Goal: Information Seeking & Learning: Learn about a topic

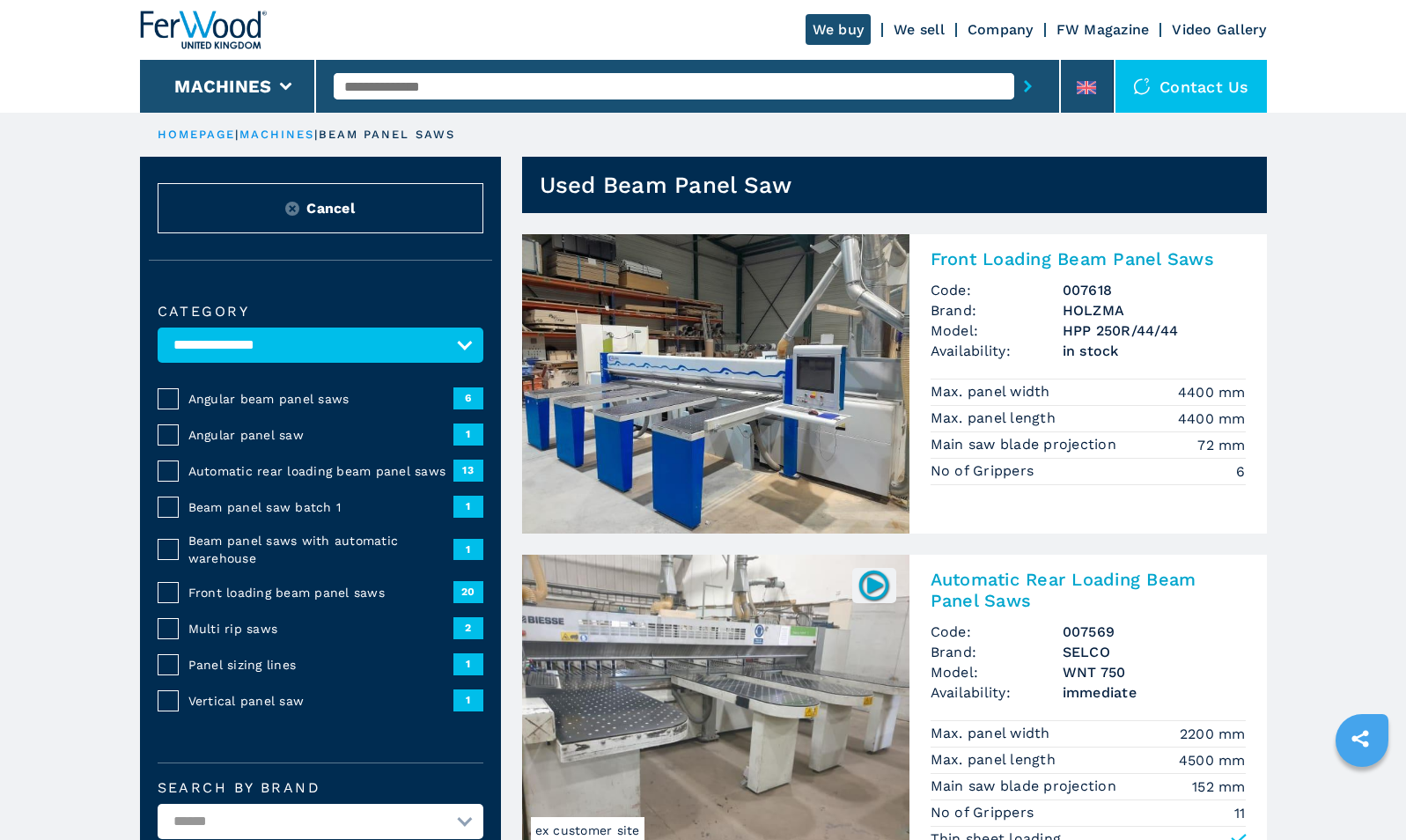
click at [433, 80] on input "text" at bounding box center [674, 86] width 681 height 27
type input "******"
click at [1013, 66] on button "submit-button" at bounding box center [1027, 86] width 27 height 41
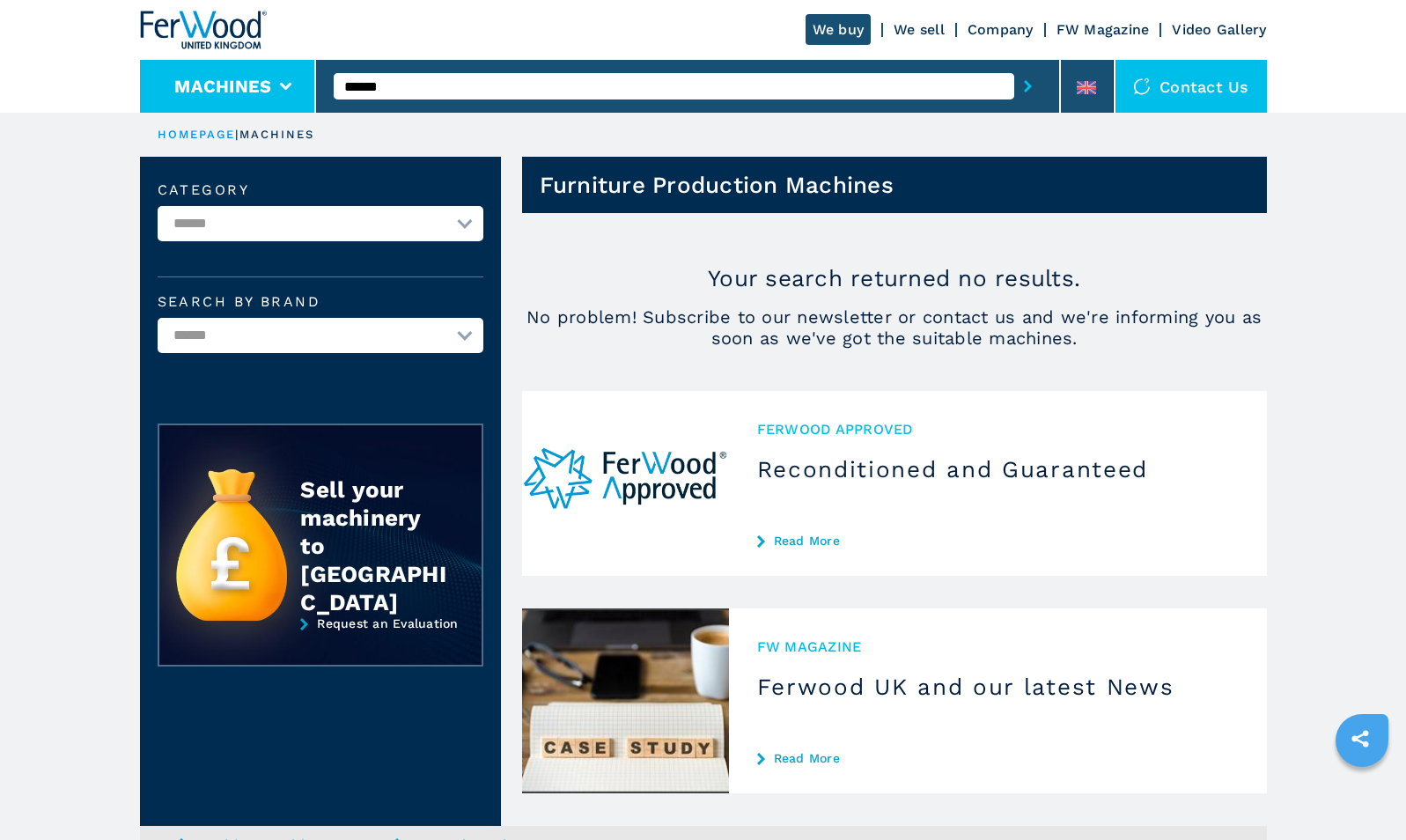
drag, startPoint x: 411, startPoint y: 79, endPoint x: 283, endPoint y: 72, distance: 128.2
click at [283, 72] on div "We buy We sell Company FW Magazine Video Gallery Machines ****** Contact us" at bounding box center [703, 56] width 1126 height 113
type input "****"
click at [1013, 66] on button "submit-button" at bounding box center [1027, 86] width 27 height 41
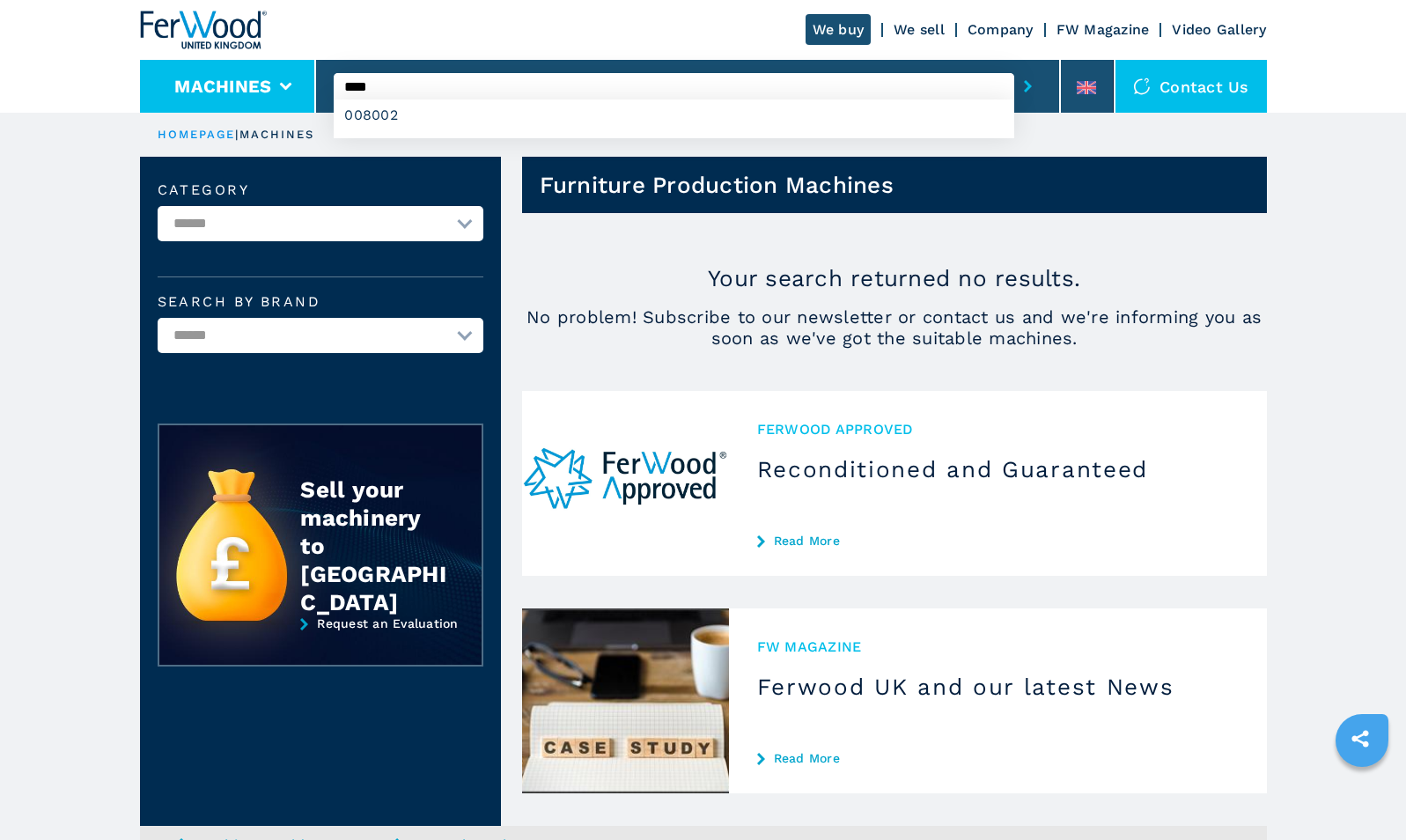
click at [1013, 66] on button "submit-button" at bounding box center [1027, 86] width 27 height 41
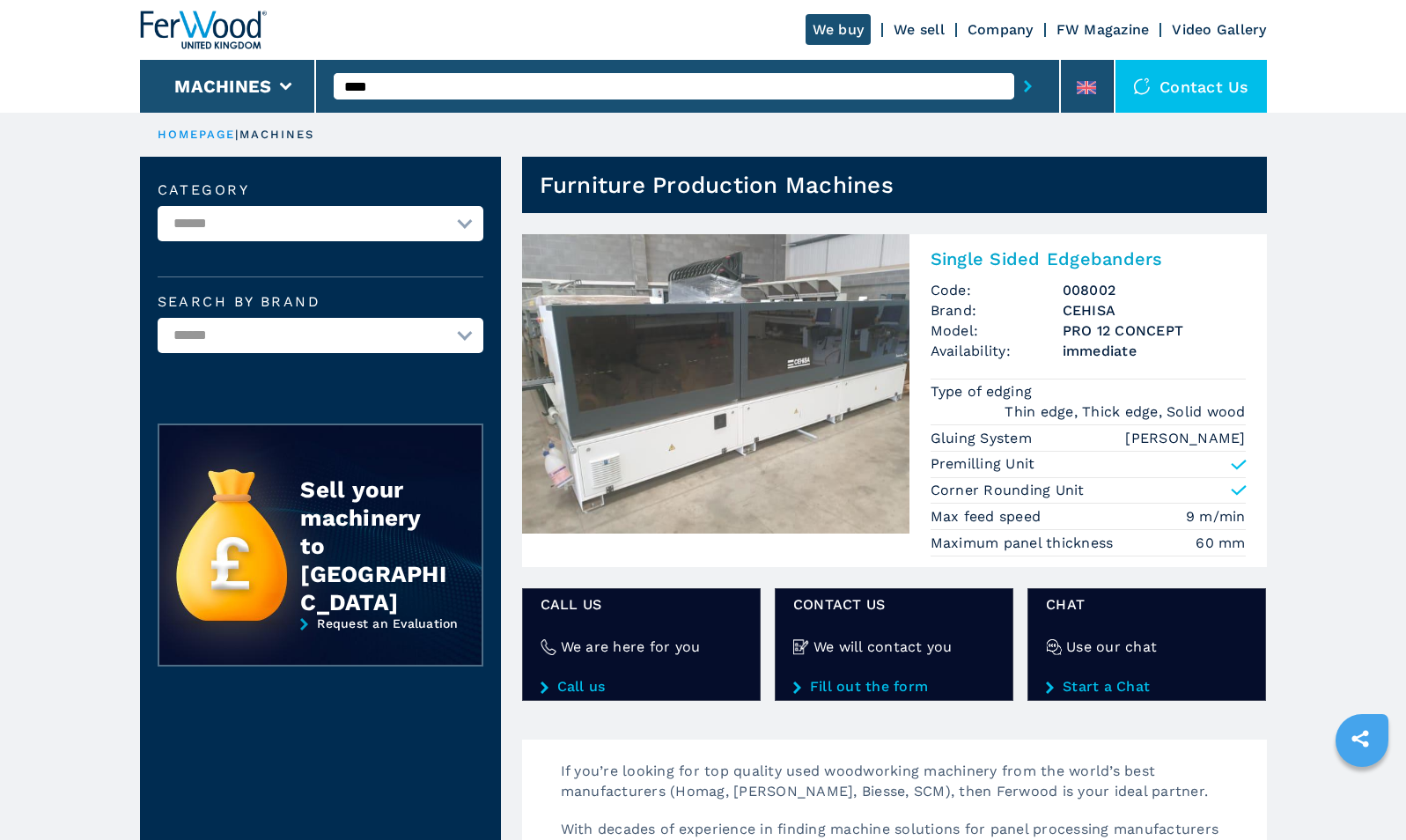
click at [342, 223] on select "**********" at bounding box center [320, 223] width 325 height 35
select select "**********"
click at [157, 206] on select "**********" at bounding box center [320, 223] width 325 height 35
drag, startPoint x: 404, startPoint y: 85, endPoint x: 259, endPoint y: 89, distance: 145.1
click at [259, 89] on div "We buy We sell Company FW Magazine Video Gallery Machines **** Contact us" at bounding box center [703, 56] width 1126 height 113
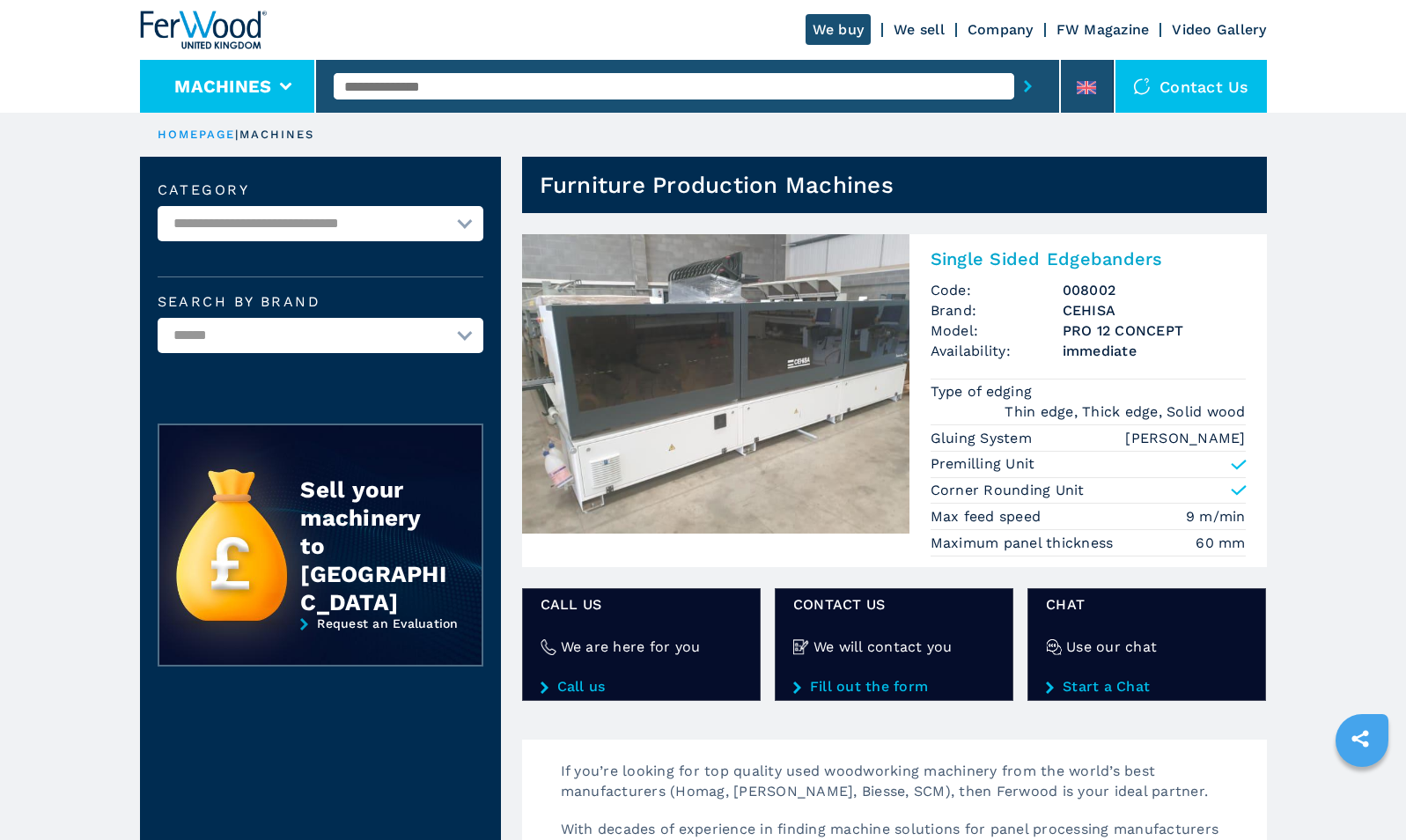
click at [1013, 66] on button "submit-button" at bounding box center [1027, 86] width 27 height 41
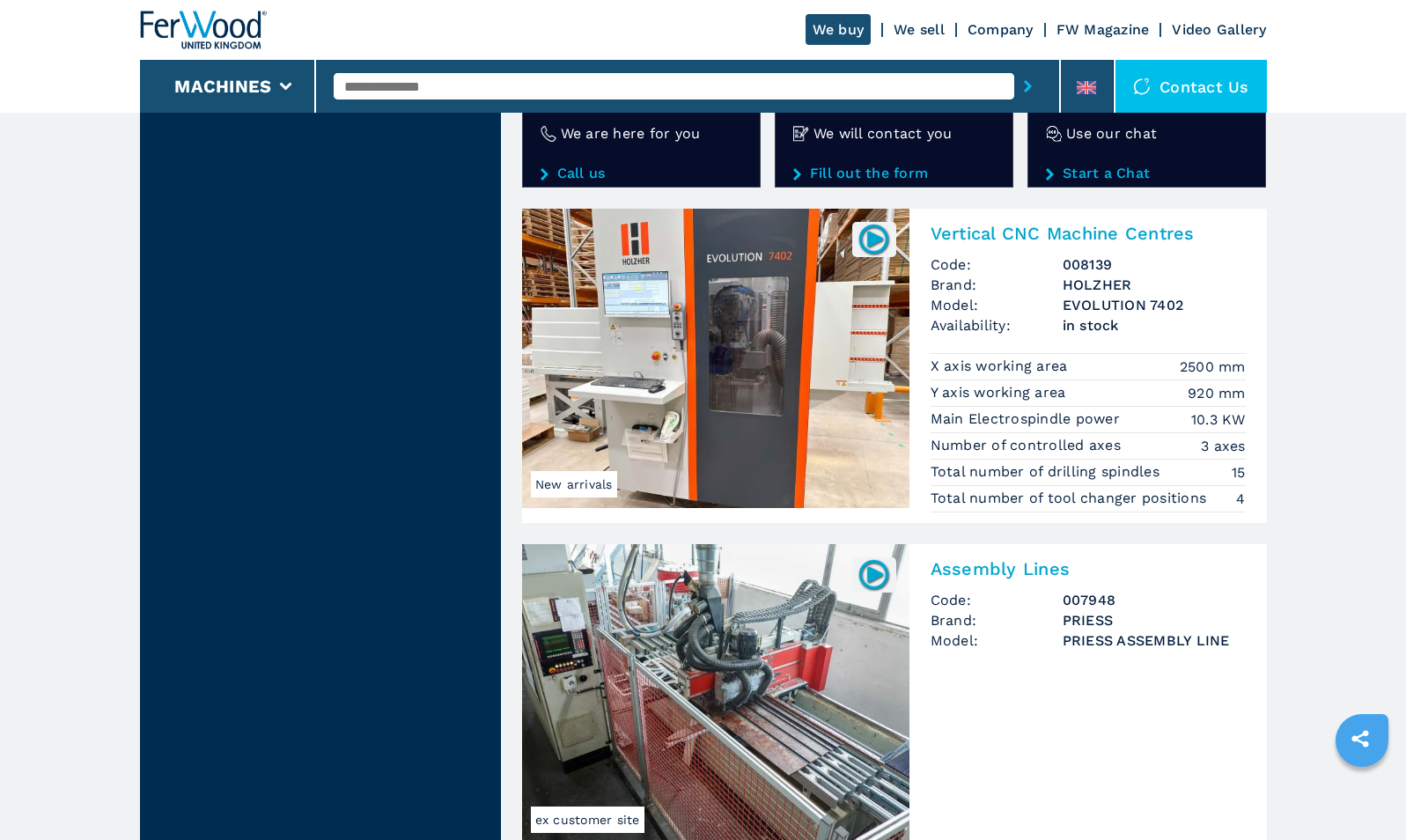
scroll to position [3098, 0]
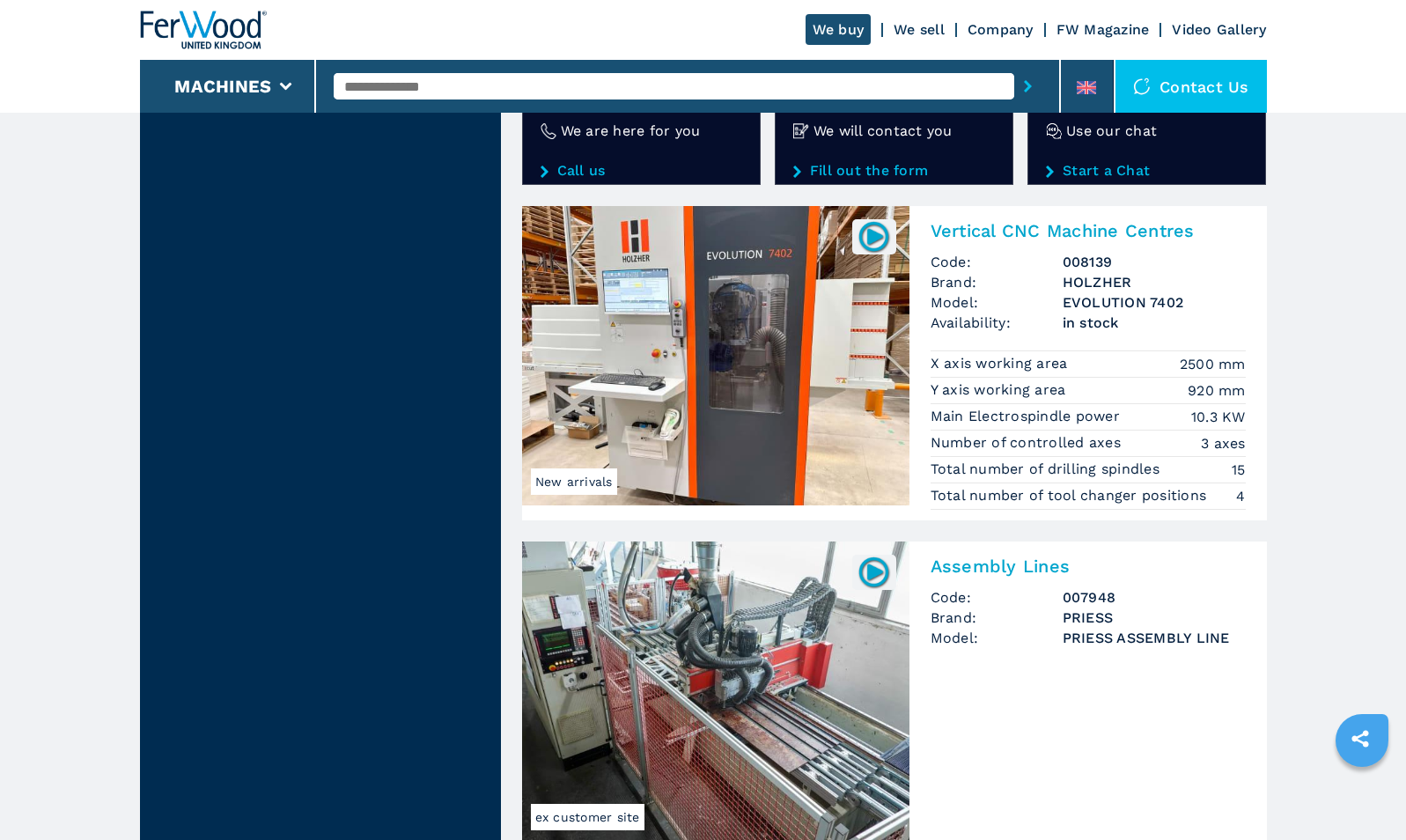
click at [781, 314] on img at bounding box center [716, 356] width 387 height 300
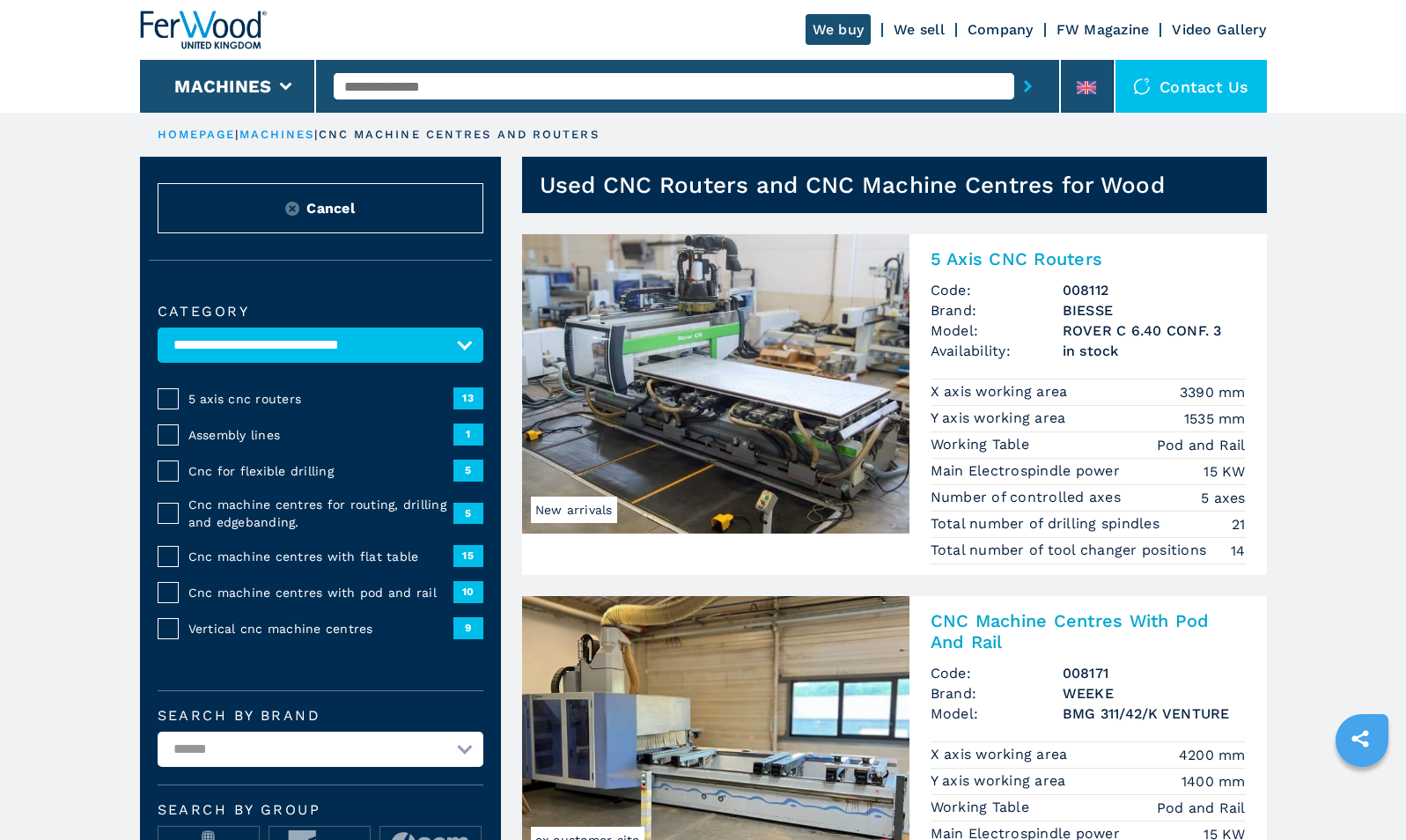
click at [729, 679] on img at bounding box center [716, 745] width 387 height 300
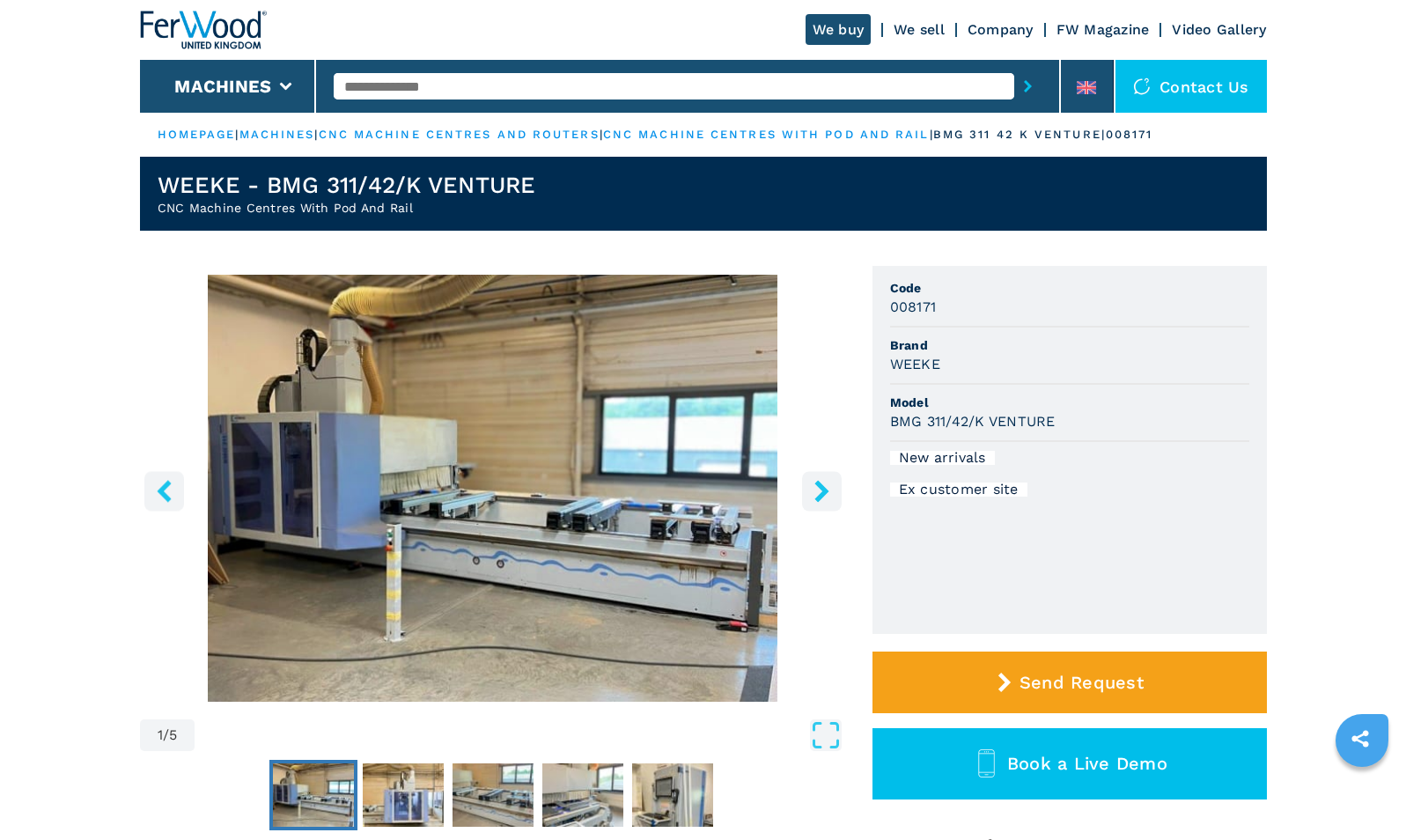
click at [819, 487] on icon "right-button" at bounding box center [821, 490] width 14 height 22
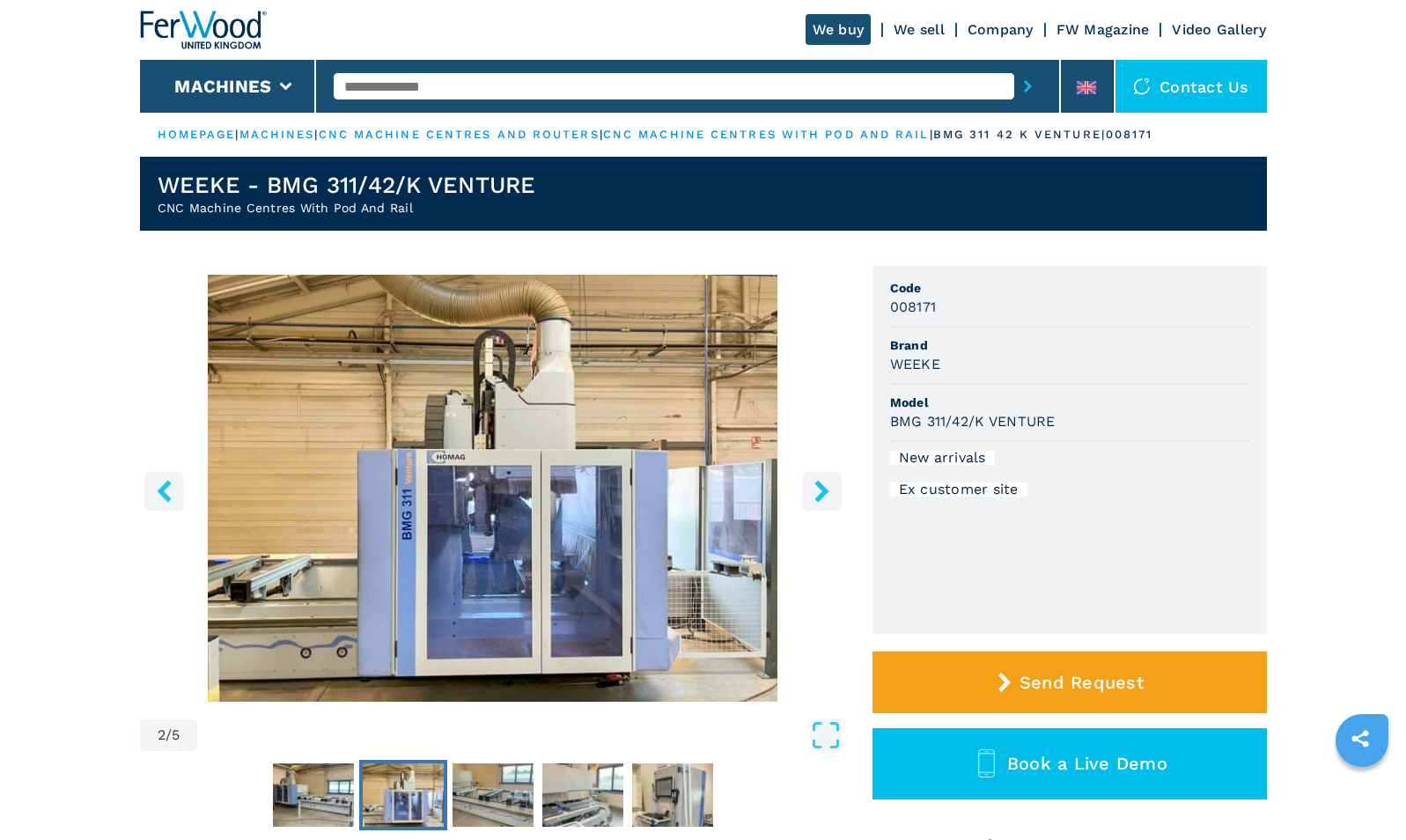
click at [819, 487] on icon "right-button" at bounding box center [821, 490] width 14 height 22
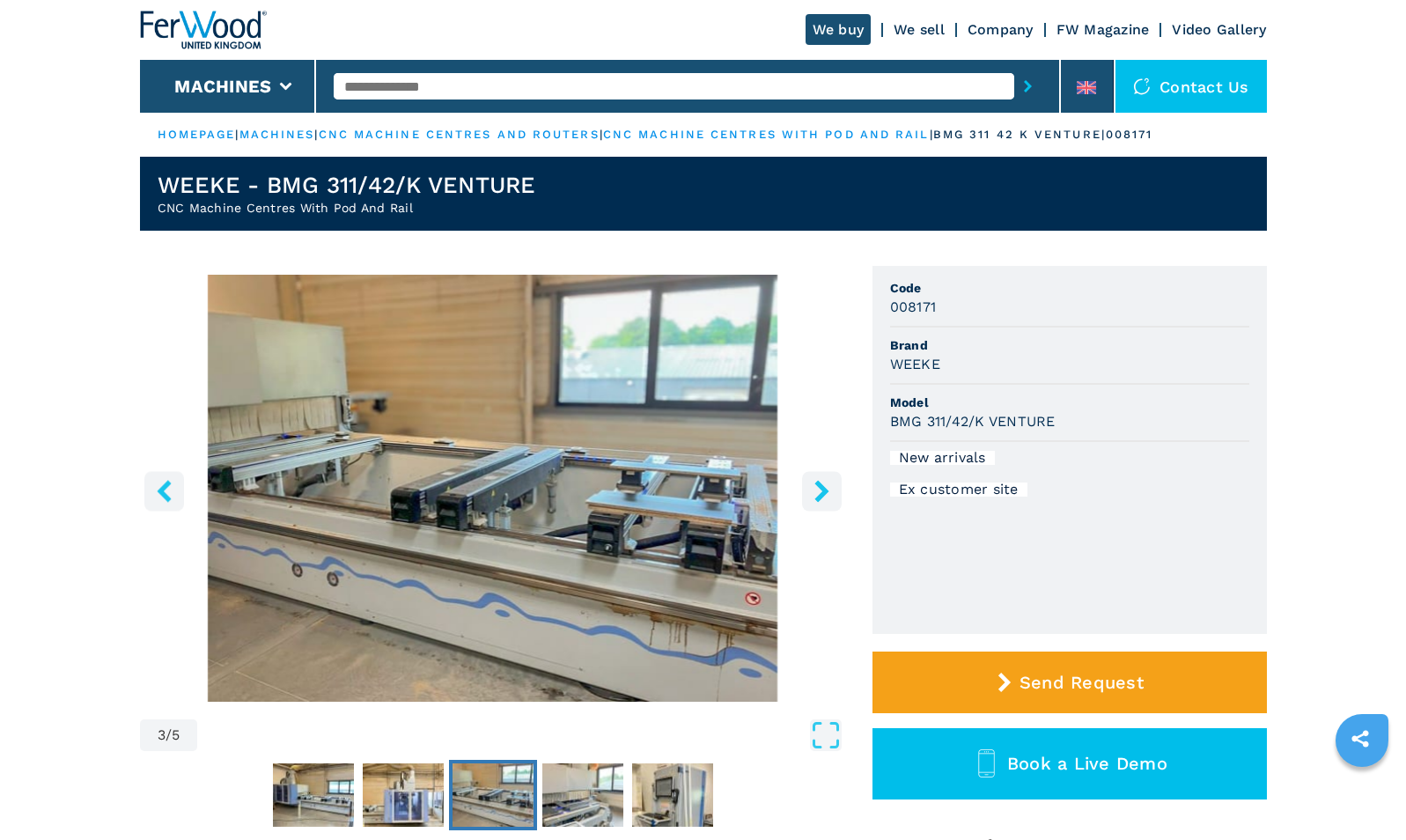
click at [819, 487] on icon "right-button" at bounding box center [821, 490] width 14 height 22
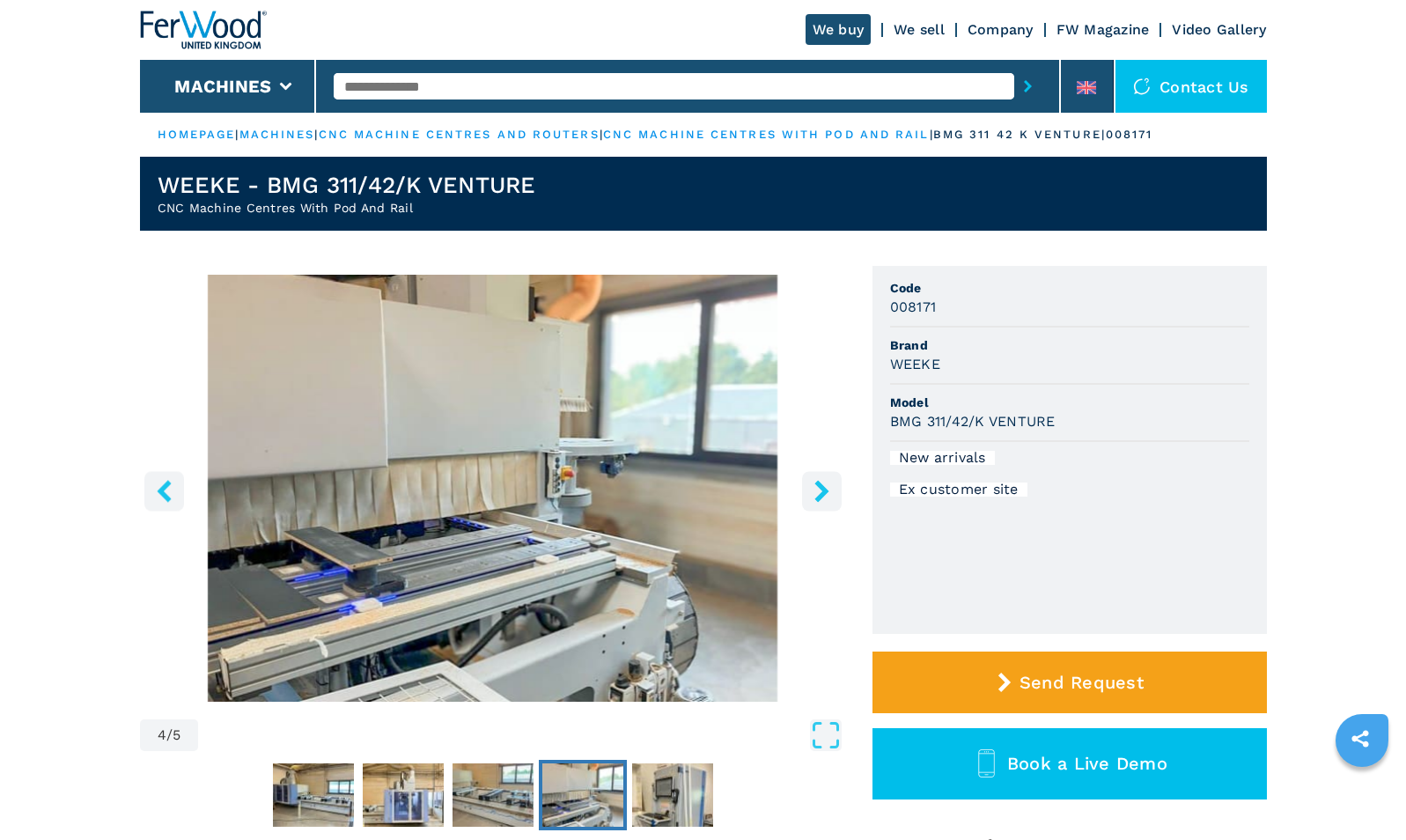
click at [819, 487] on icon "right-button" at bounding box center [821, 490] width 14 height 22
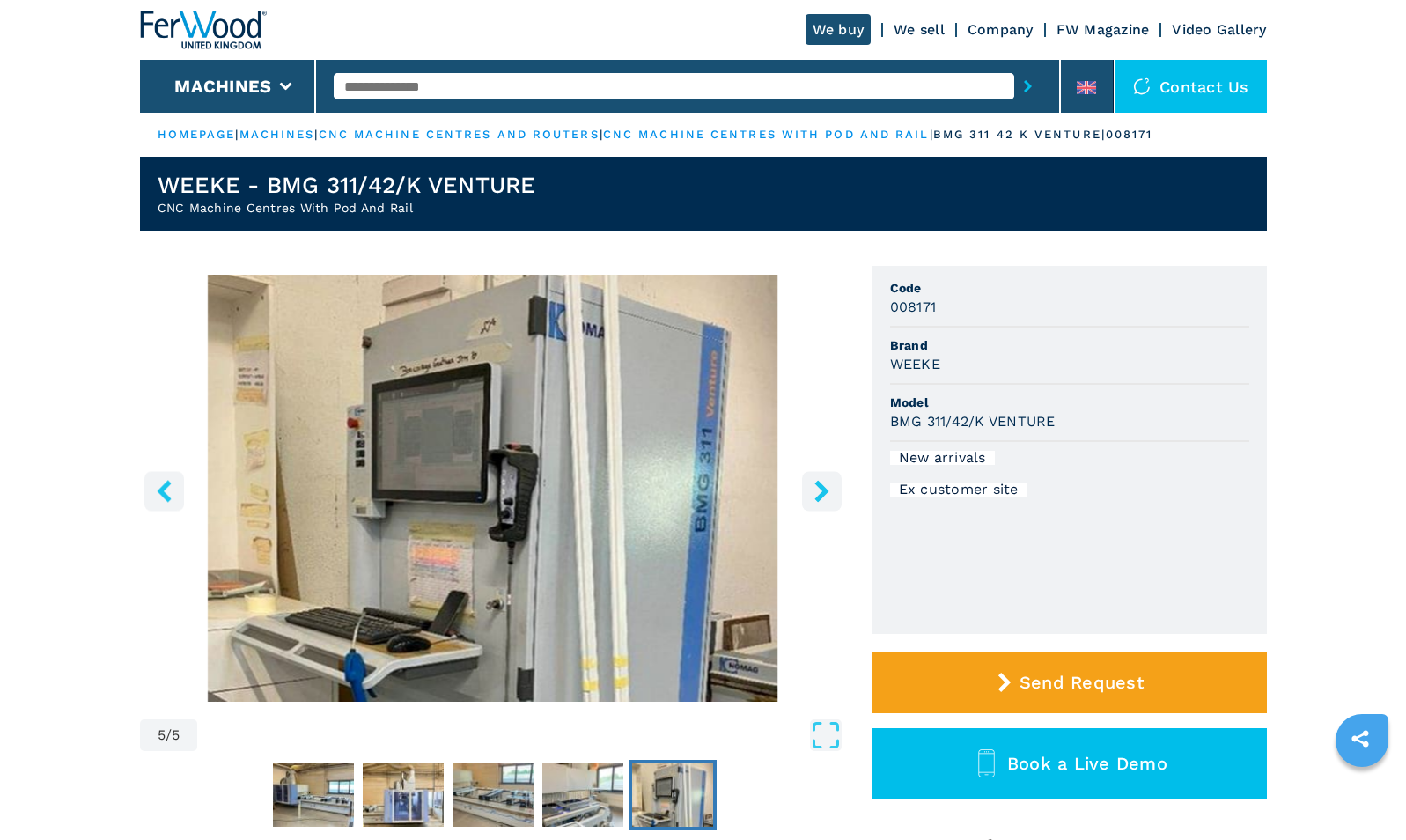
click at [819, 487] on icon "right-button" at bounding box center [821, 490] width 14 height 22
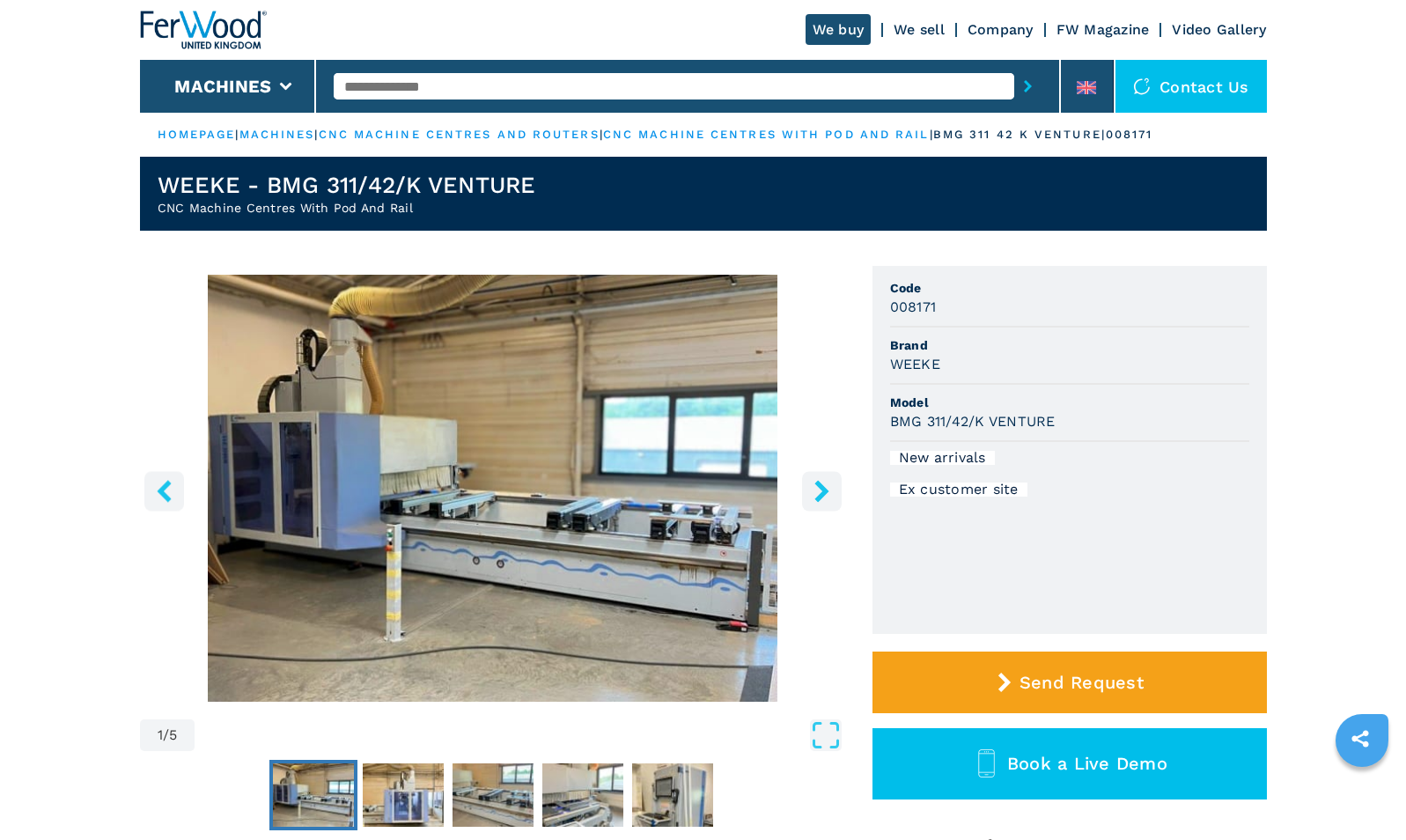
click at [819, 487] on icon "right-button" at bounding box center [821, 490] width 14 height 22
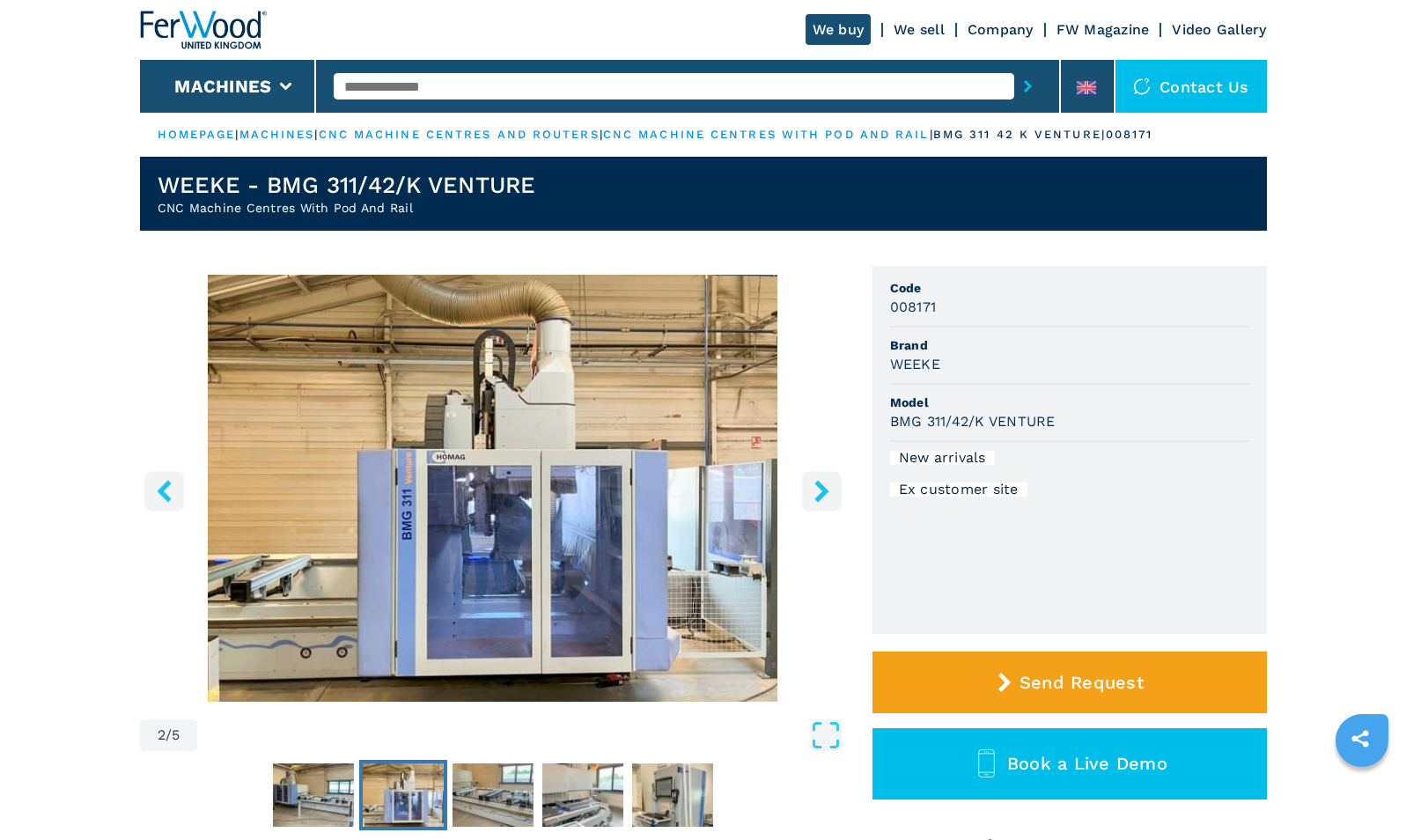
click at [819, 487] on icon "right-button" at bounding box center [821, 490] width 14 height 22
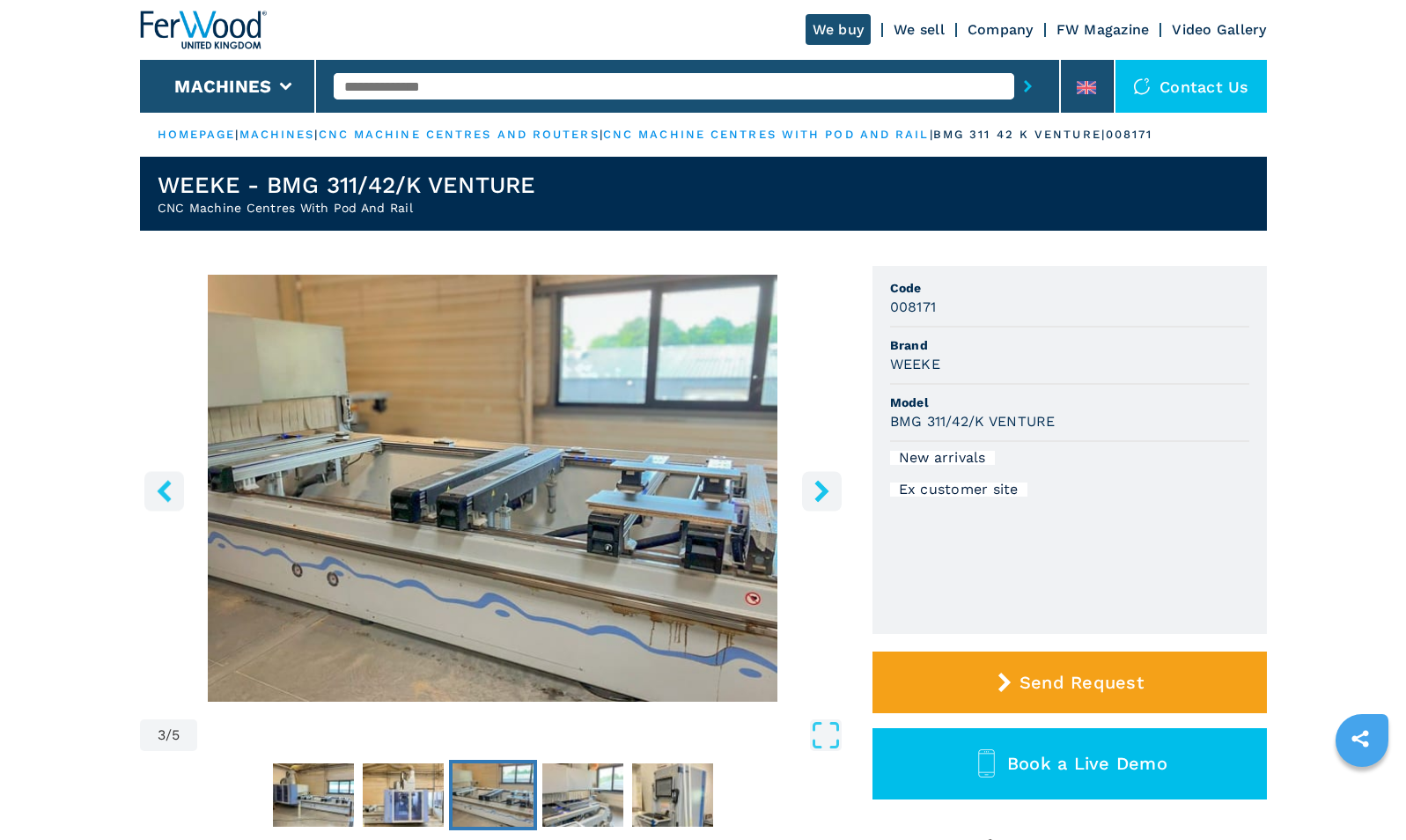
click at [819, 487] on icon "right-button" at bounding box center [821, 490] width 14 height 22
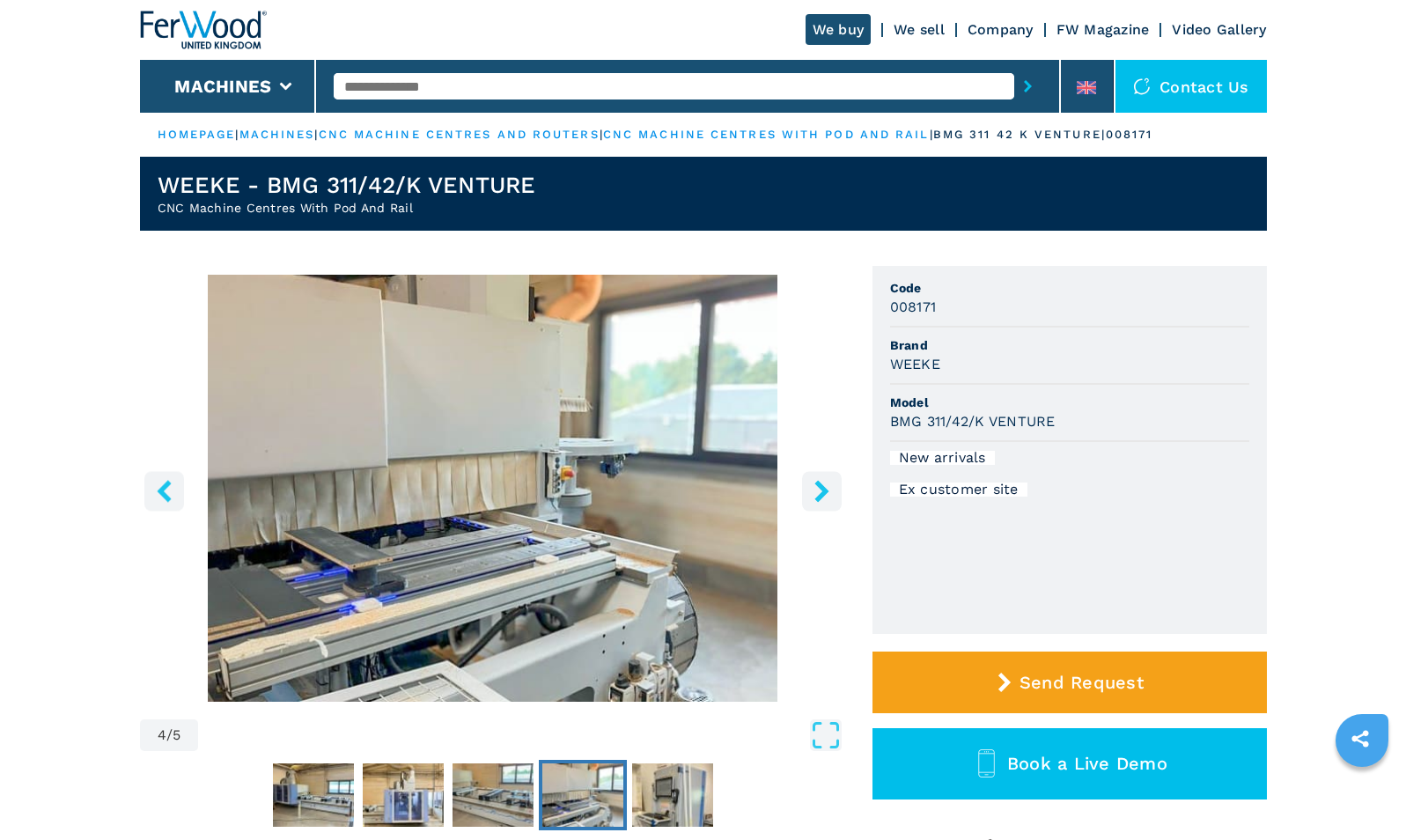
click at [819, 487] on icon "right-button" at bounding box center [821, 490] width 14 height 22
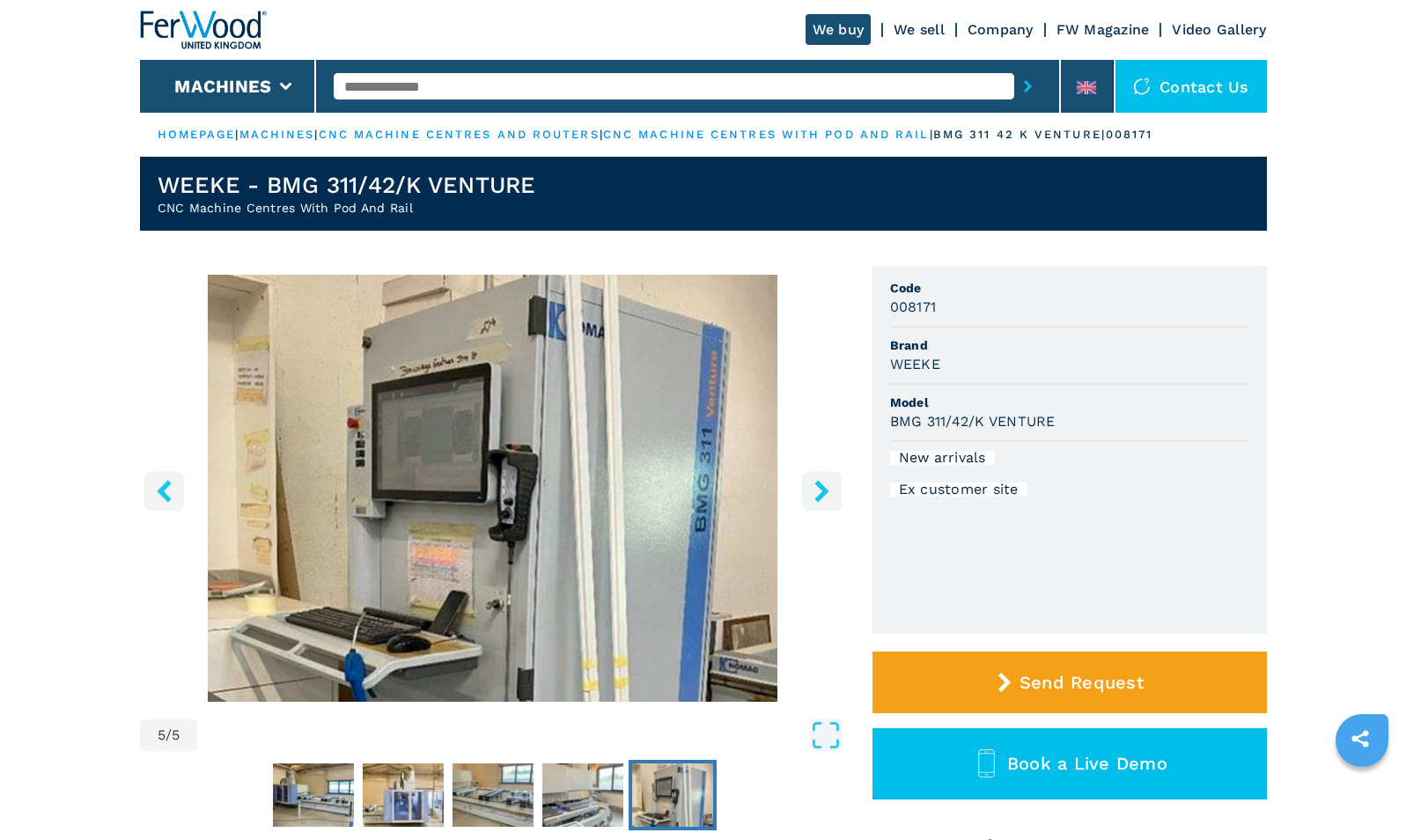
click at [819, 487] on icon "right-button" at bounding box center [821, 490] width 14 height 22
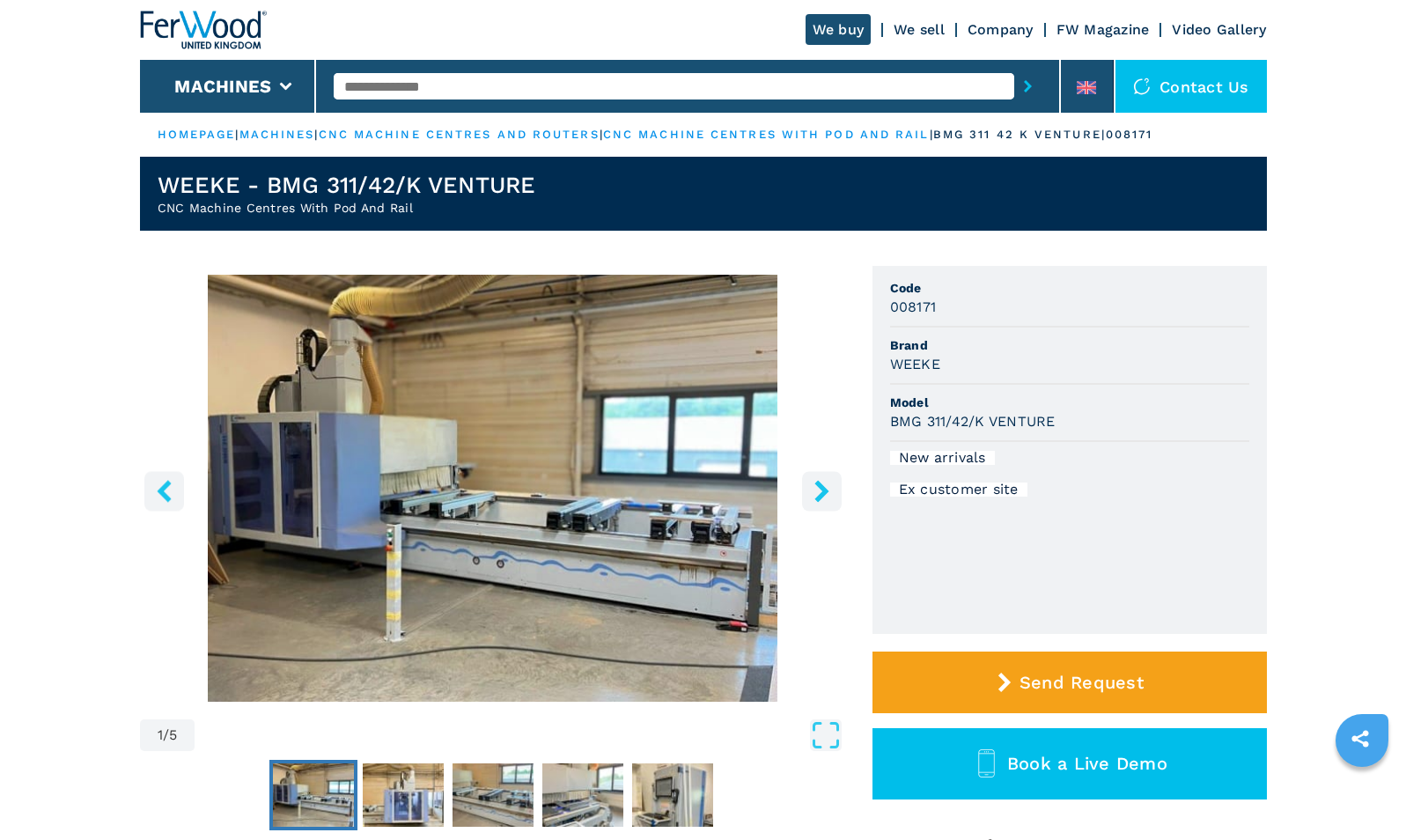
click at [819, 487] on icon "right-button" at bounding box center [821, 490] width 14 height 22
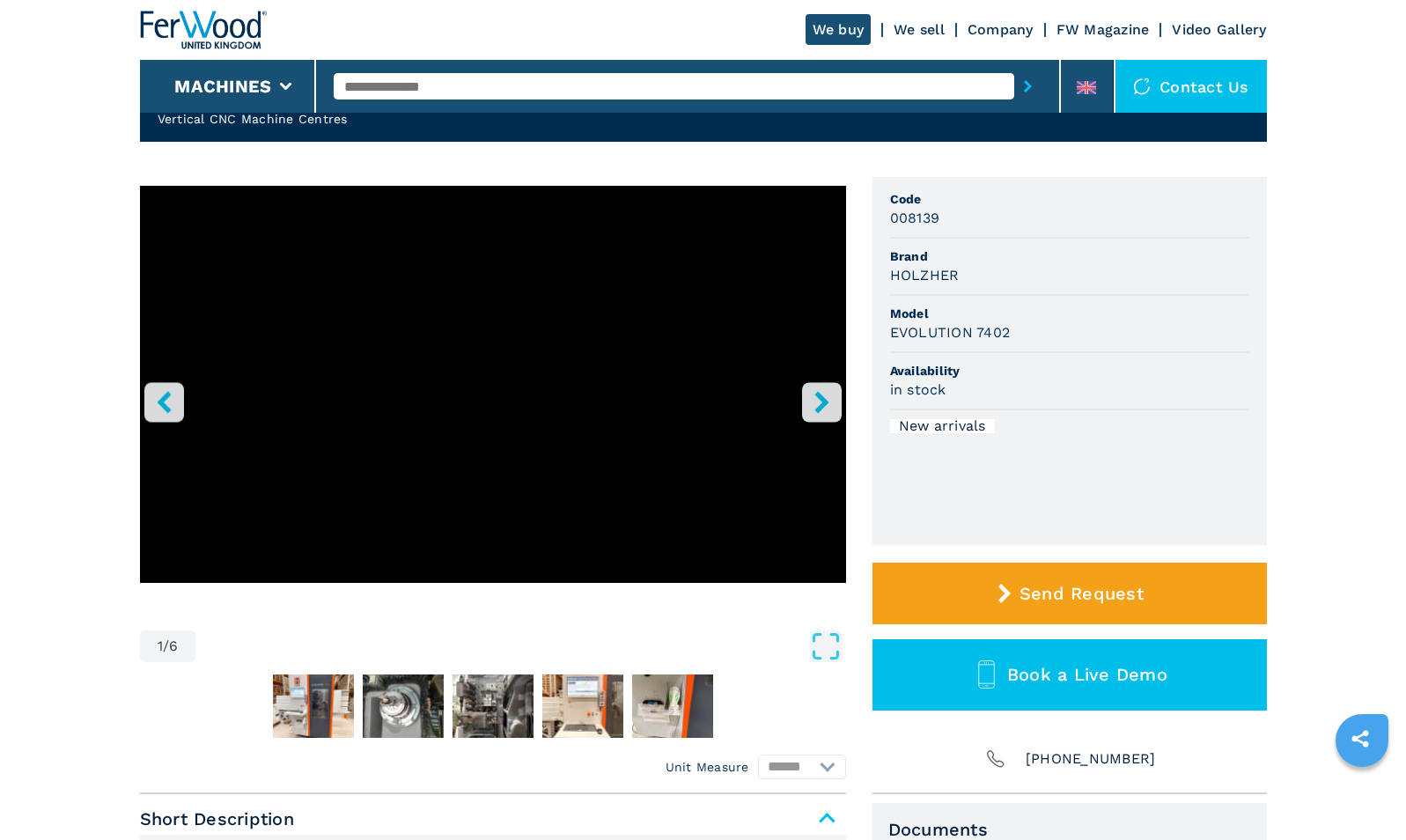
scroll to position [85, 0]
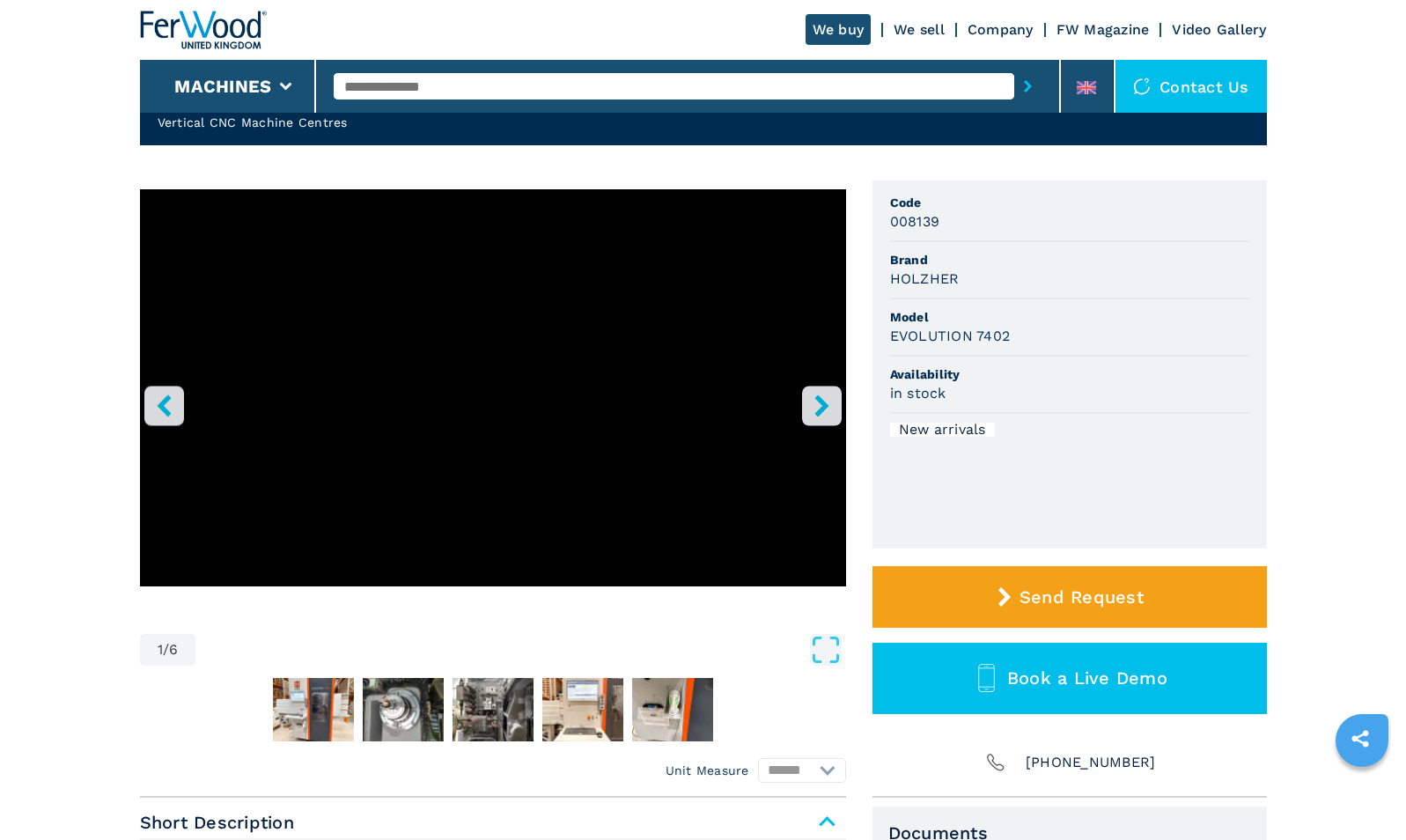
click at [824, 400] on icon "right-button" at bounding box center [821, 405] width 14 height 22
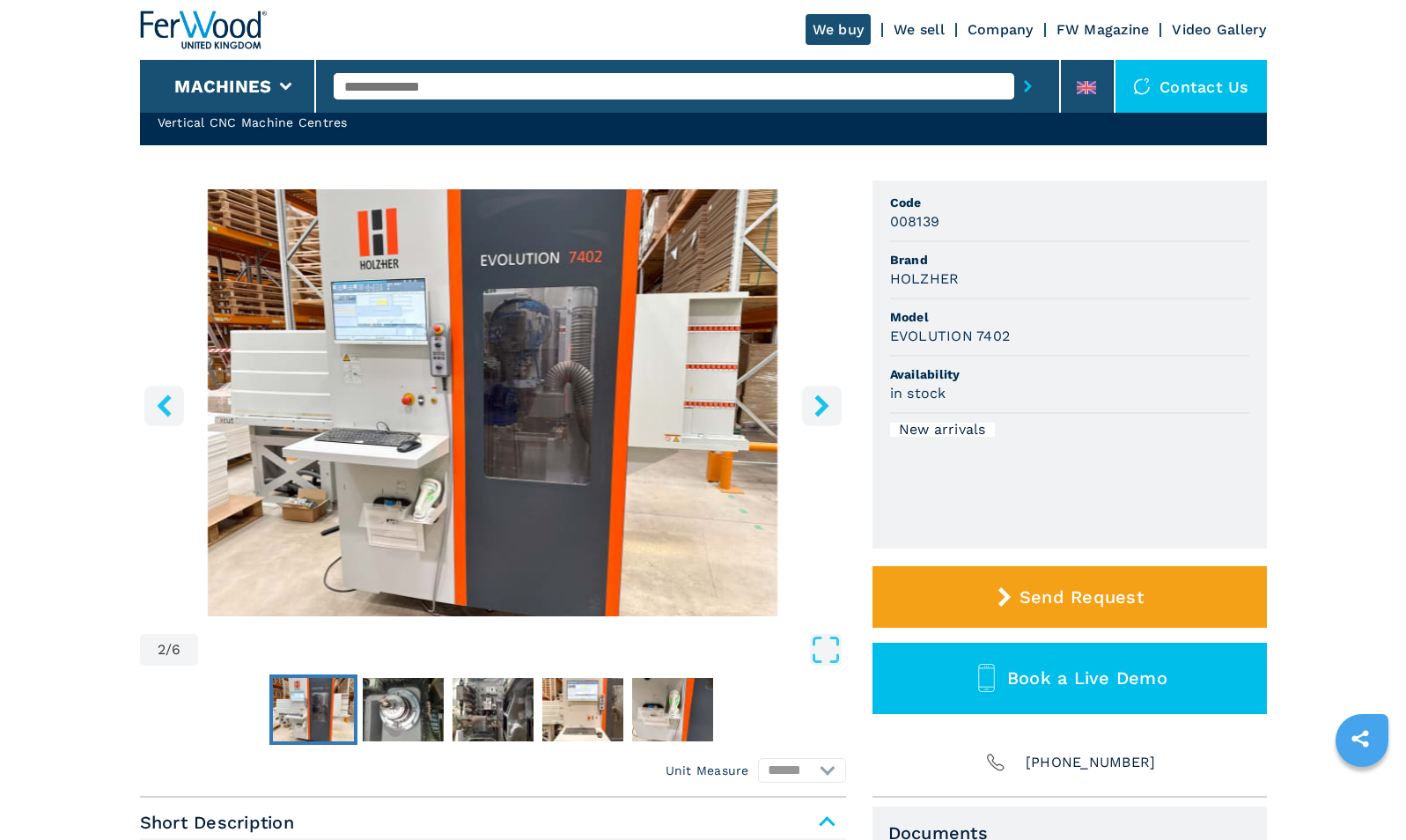
click at [824, 400] on icon "right-button" at bounding box center [821, 405] width 14 height 22
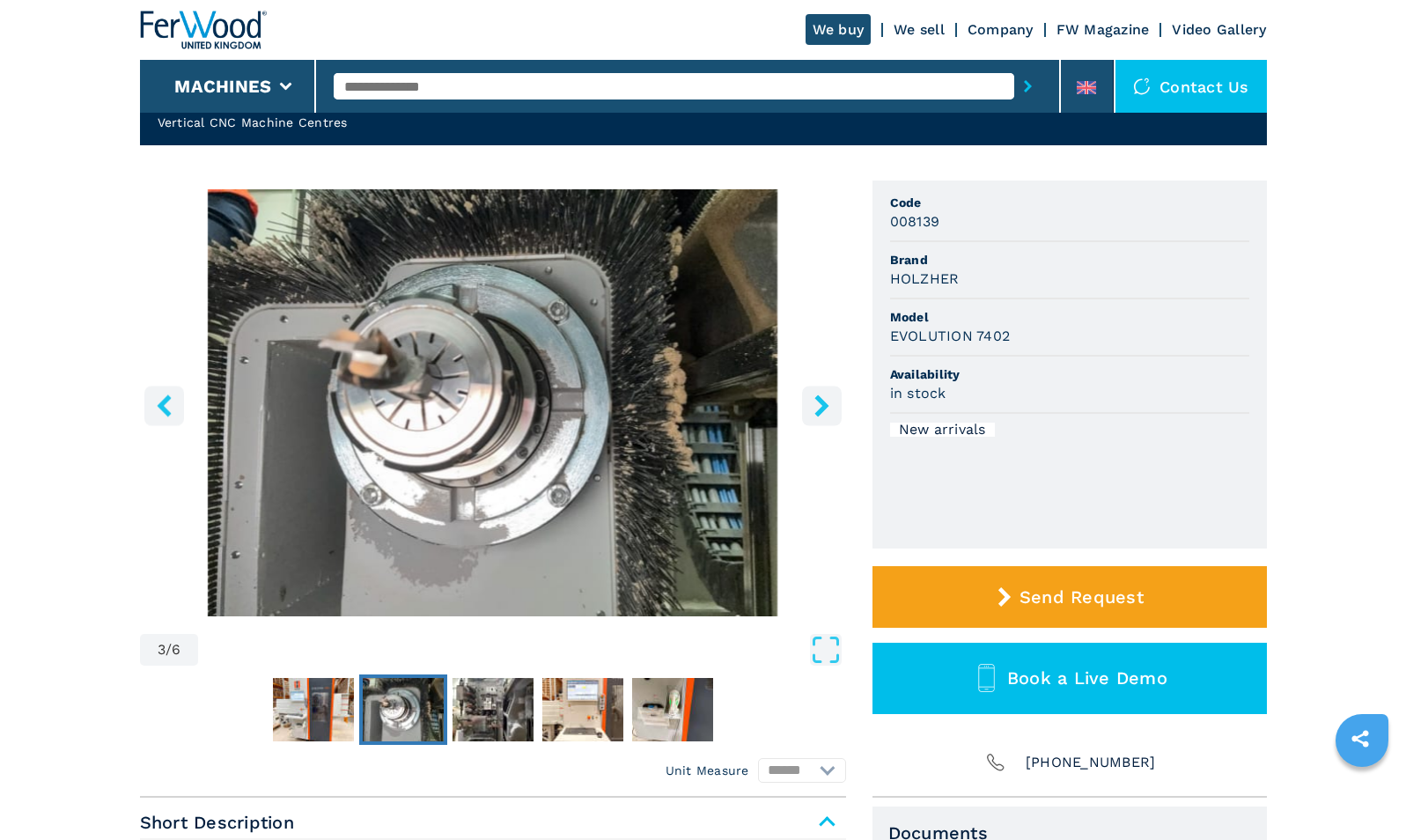
click at [824, 400] on icon "right-button" at bounding box center [821, 405] width 14 height 22
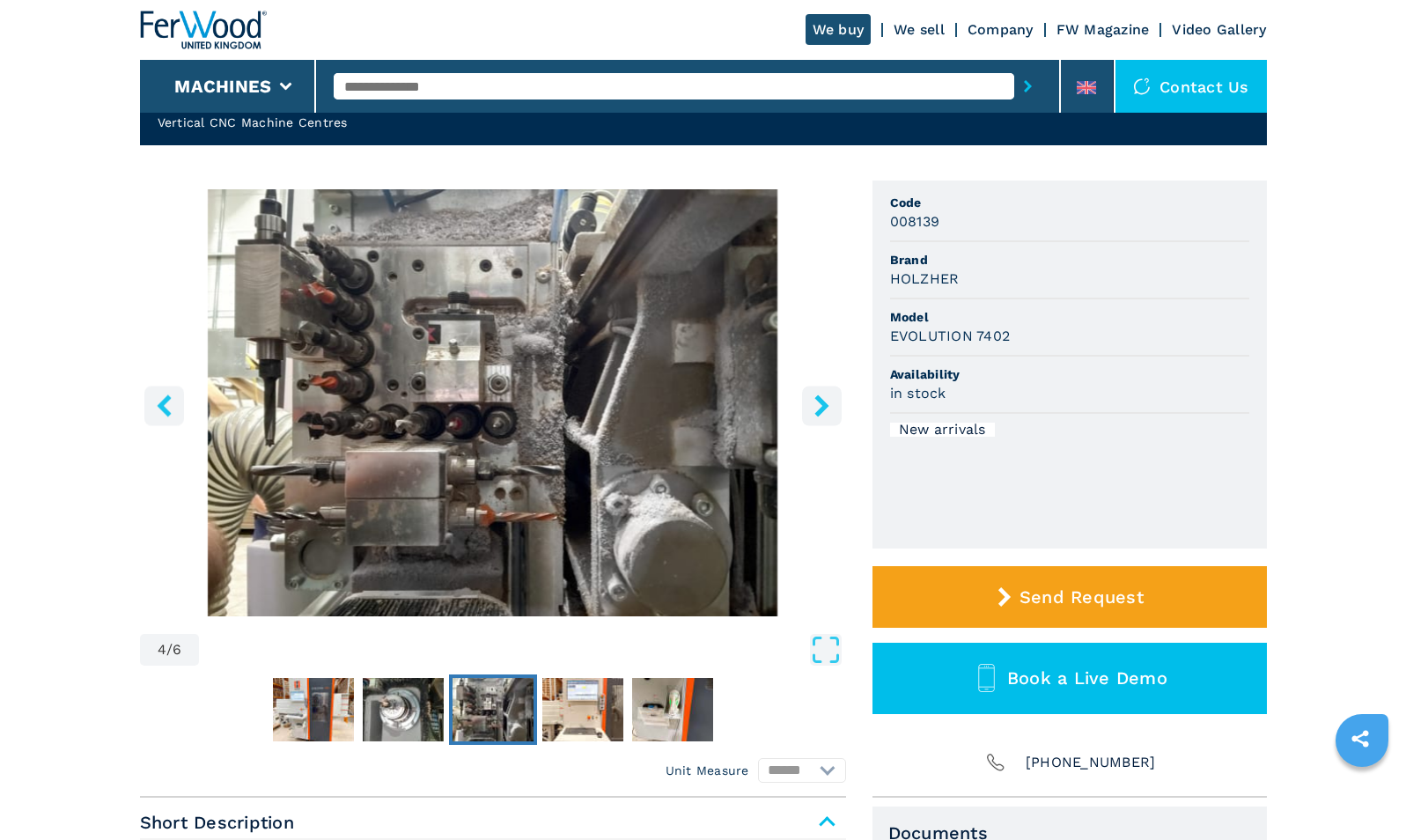
click at [824, 400] on icon "right-button" at bounding box center [821, 405] width 14 height 22
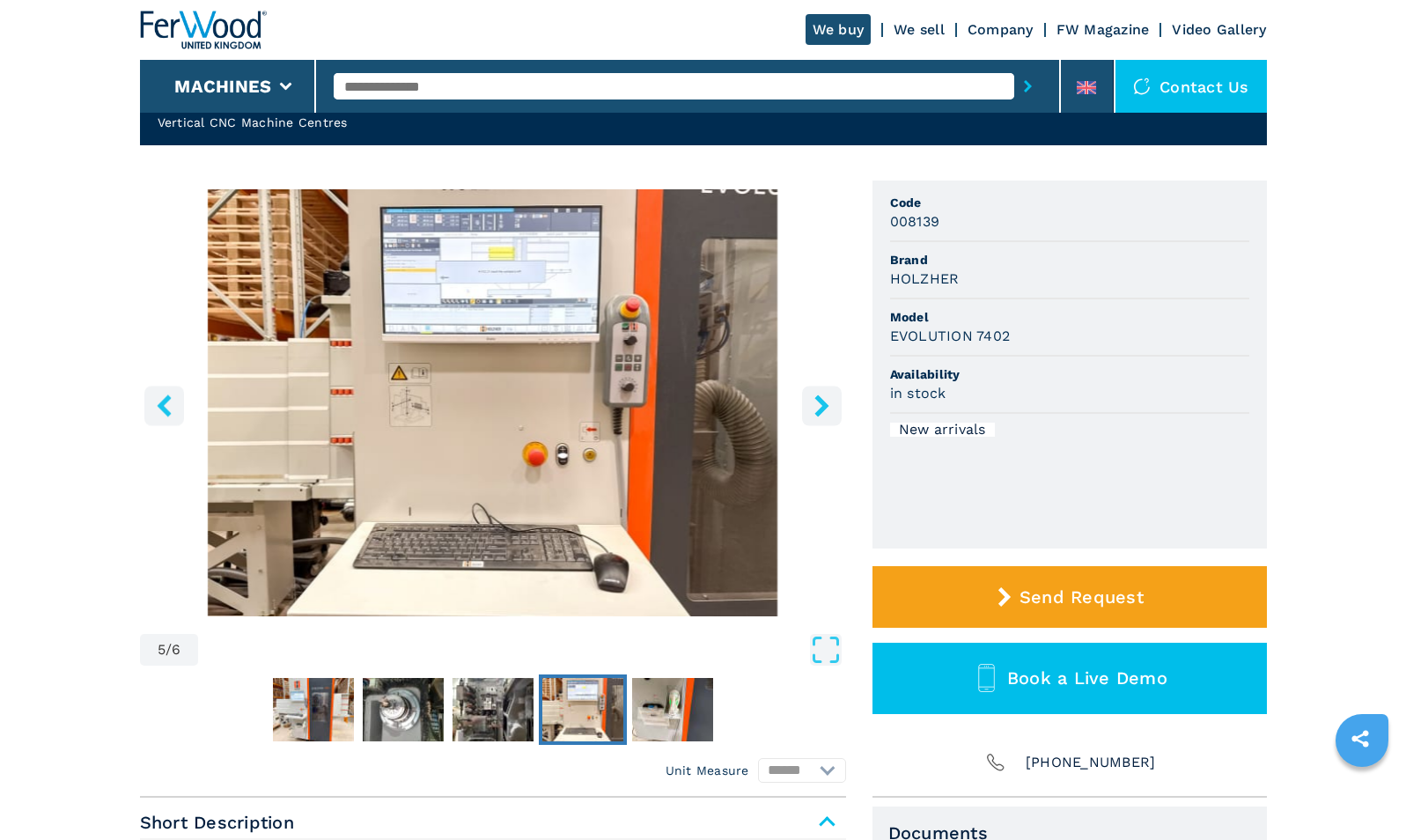
click at [824, 400] on icon "right-button" at bounding box center [821, 405] width 14 height 22
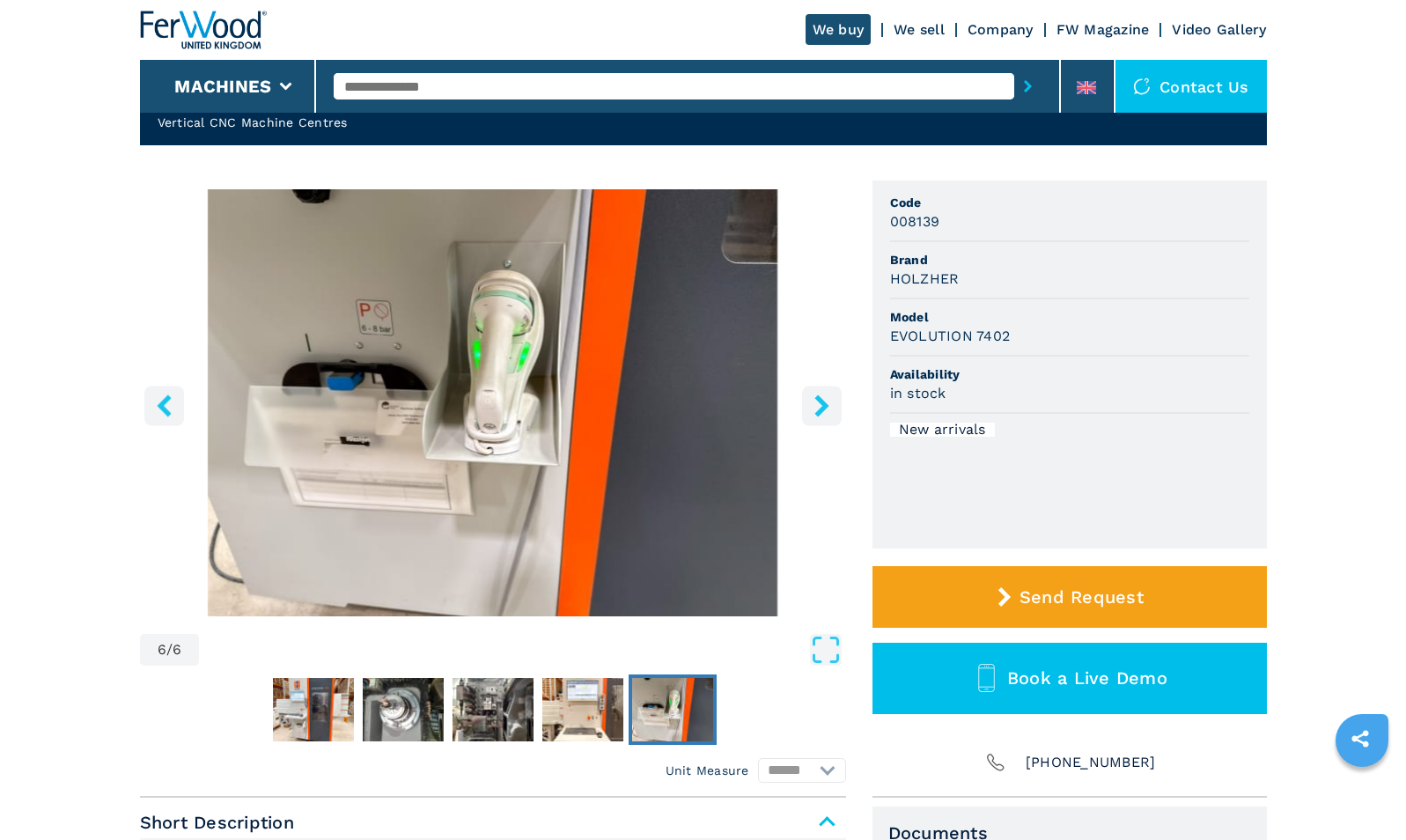
click at [824, 400] on icon "right-button" at bounding box center [821, 405] width 14 height 22
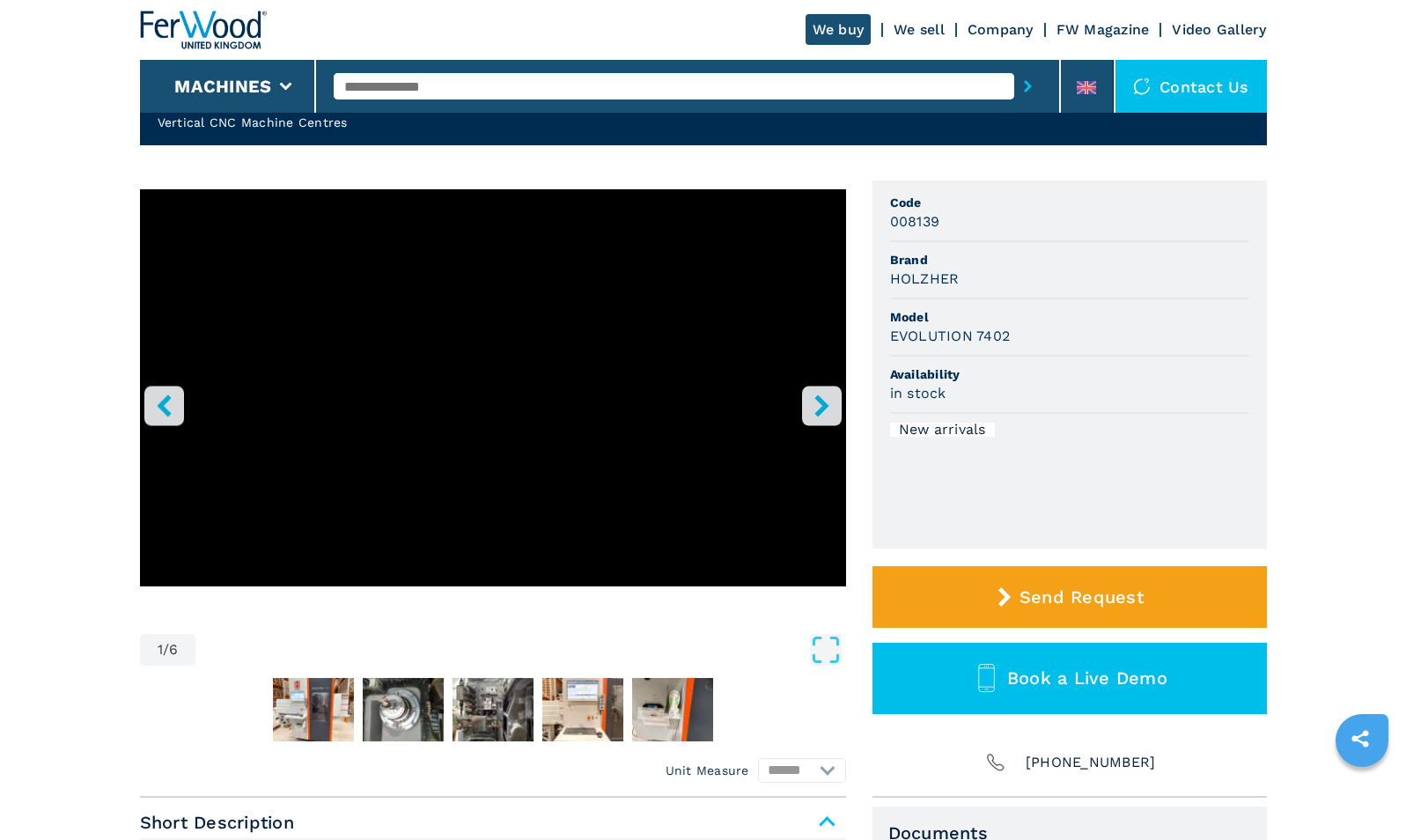
click at [824, 400] on icon "right-button" at bounding box center [821, 405] width 14 height 22
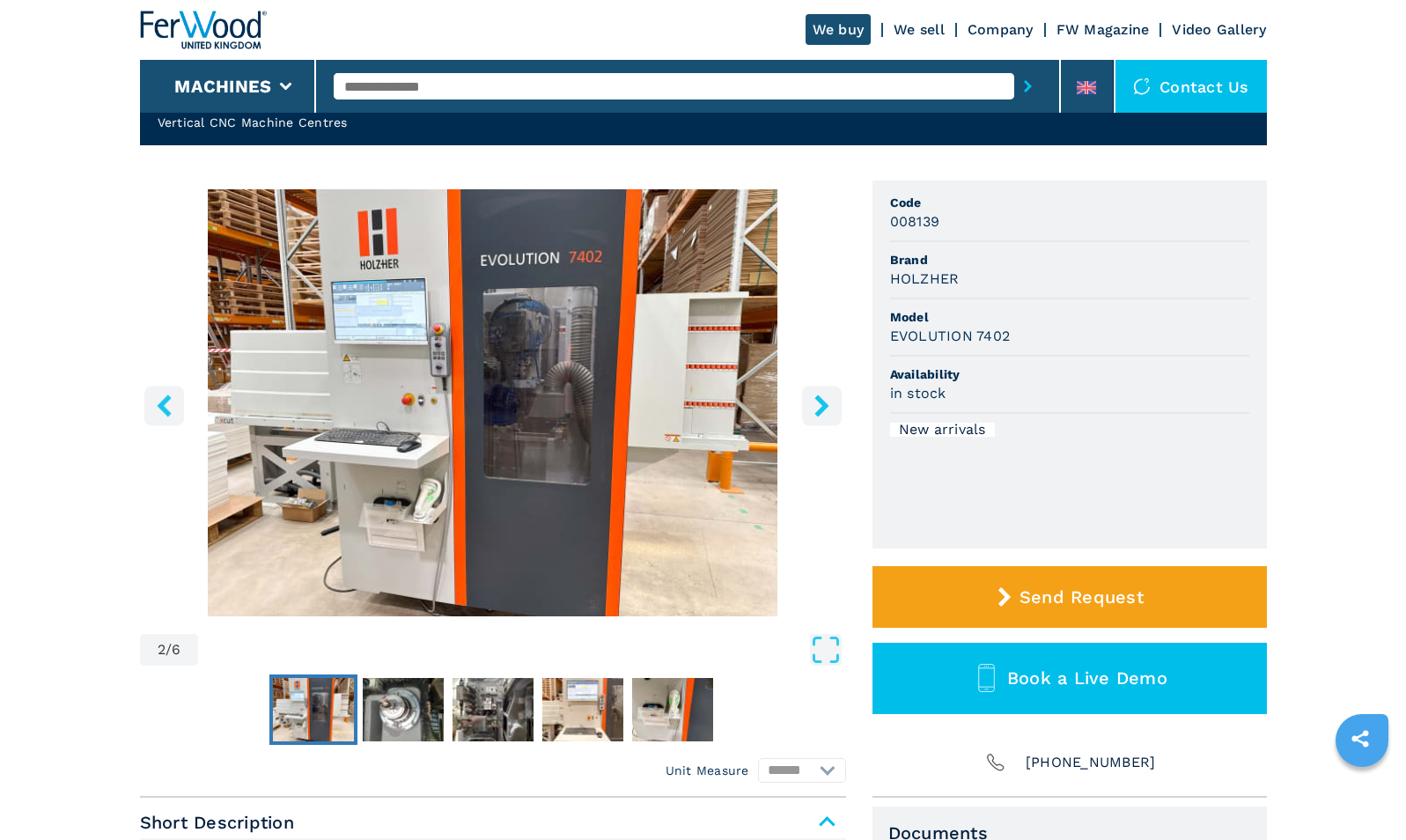
click at [824, 400] on icon "right-button" at bounding box center [821, 405] width 14 height 22
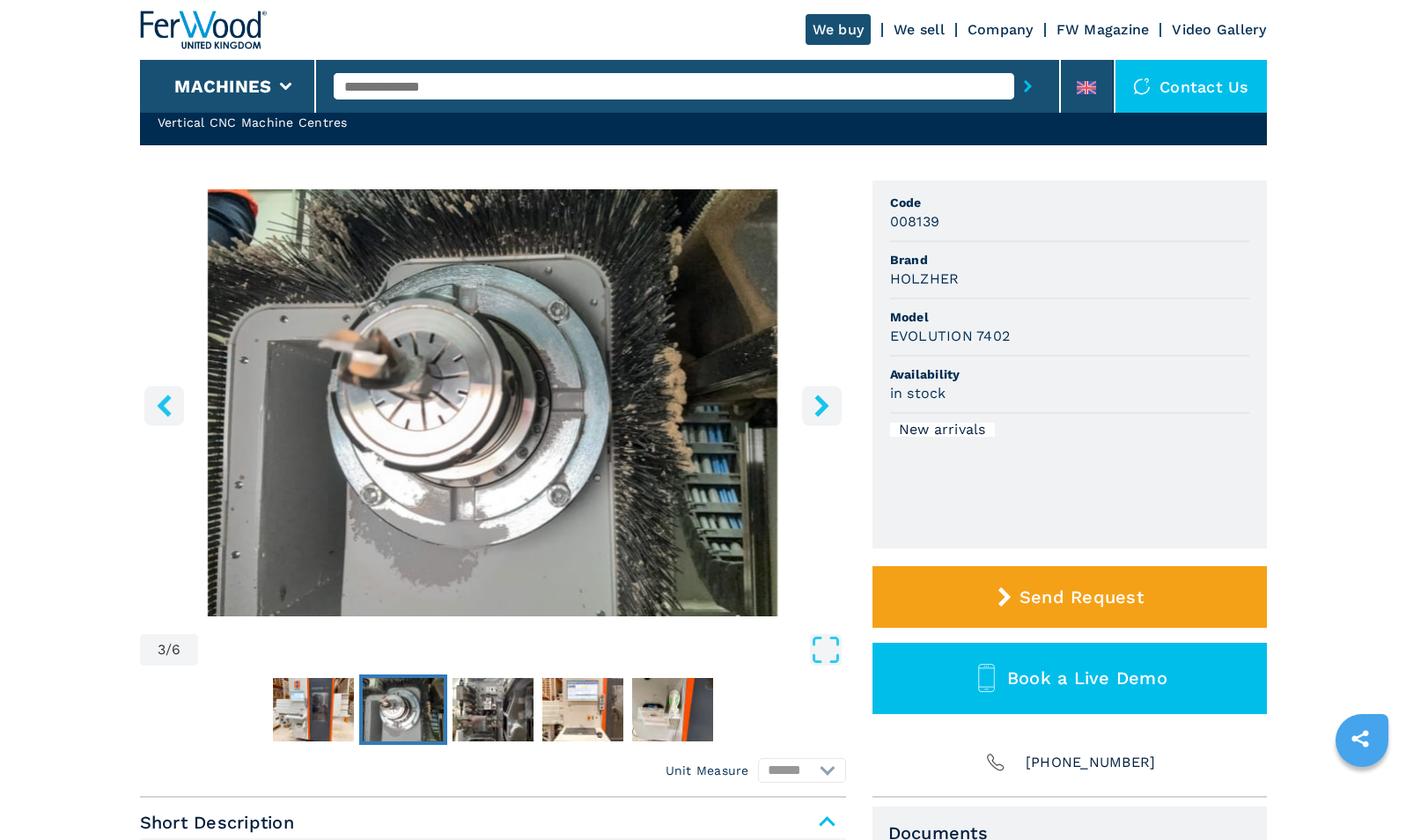
click at [824, 400] on icon "right-button" at bounding box center [821, 405] width 14 height 22
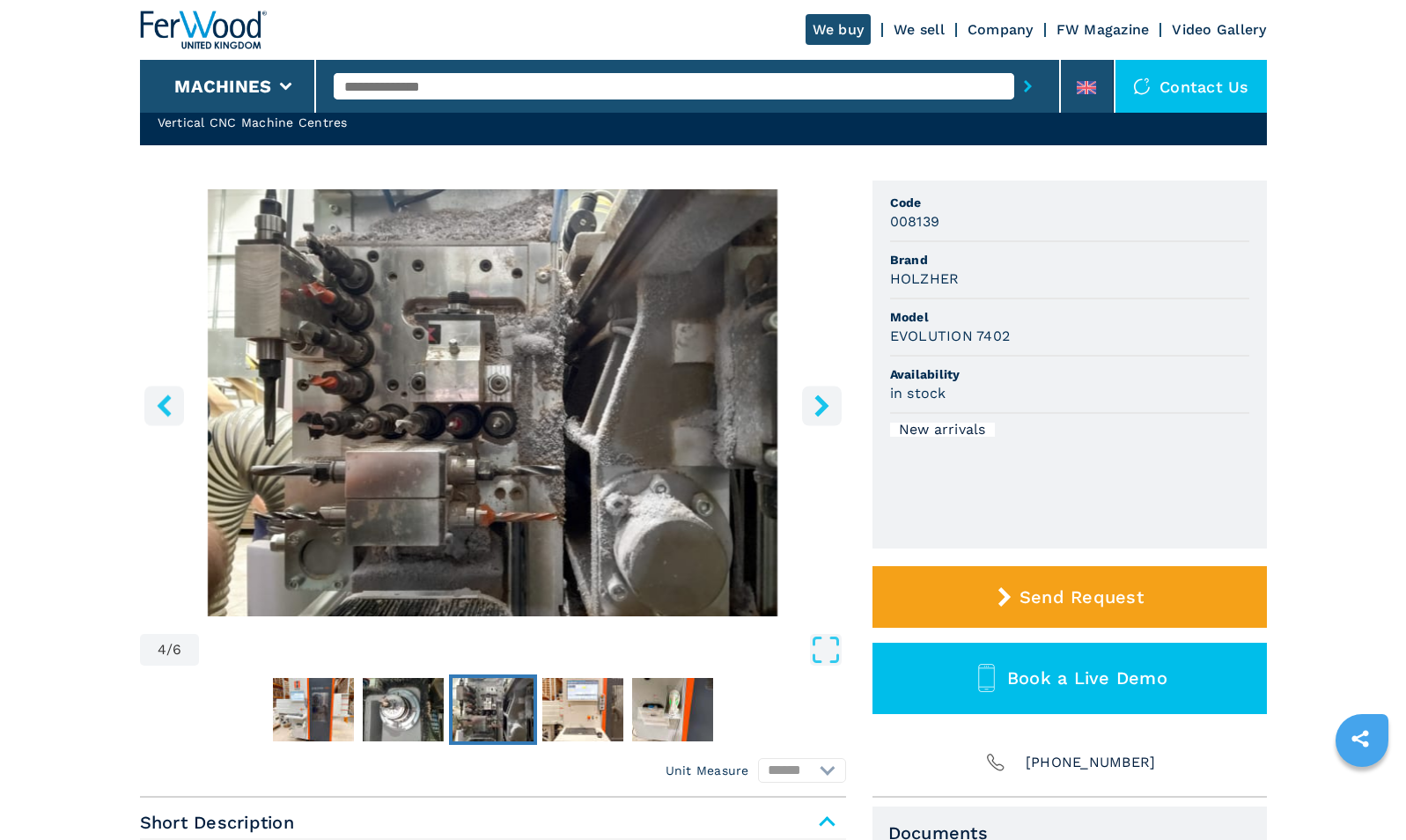
click at [824, 400] on icon "right-button" at bounding box center [821, 405] width 14 height 22
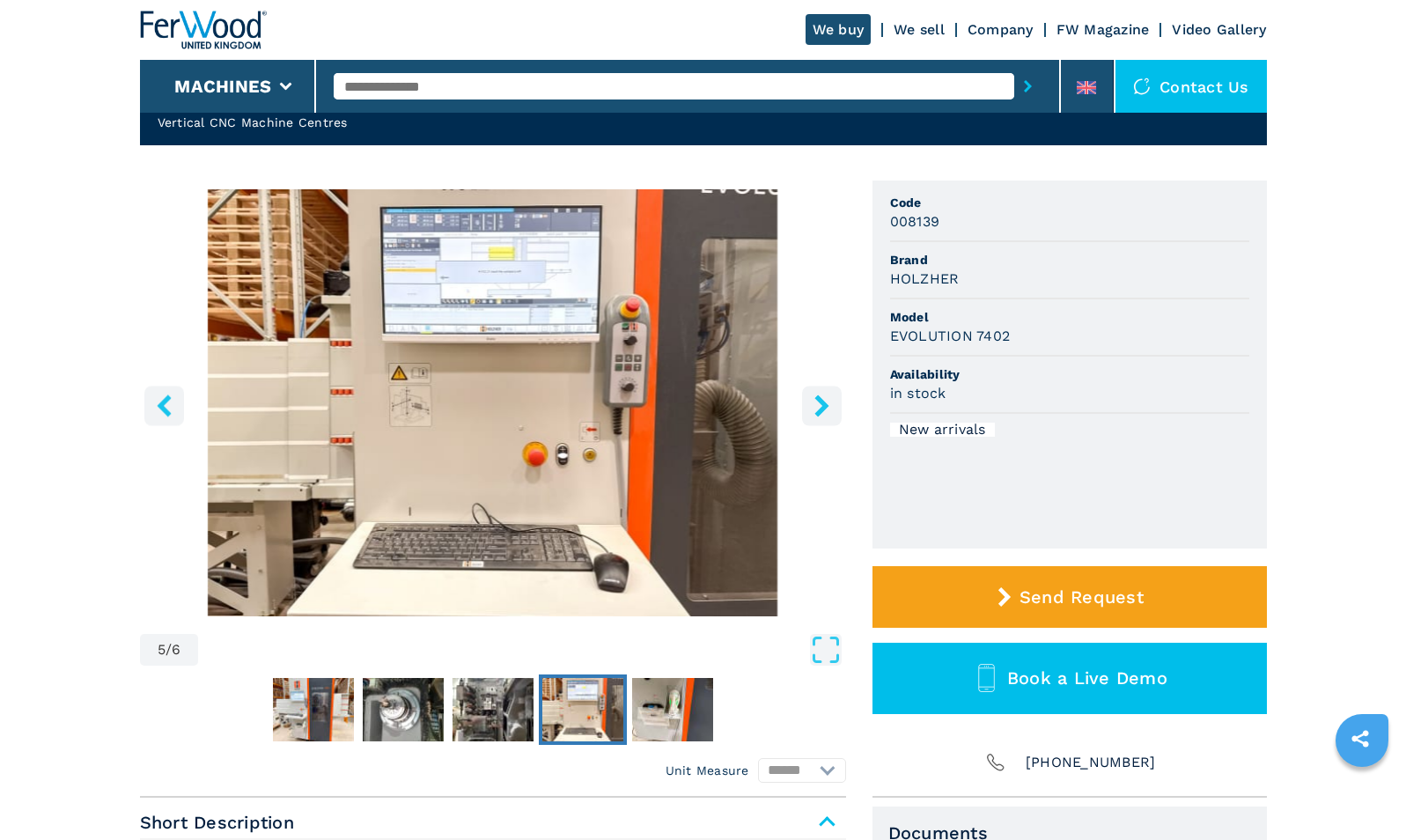
click at [824, 400] on icon "right-button" at bounding box center [821, 405] width 14 height 22
